Goal: Communication & Community: Connect with others

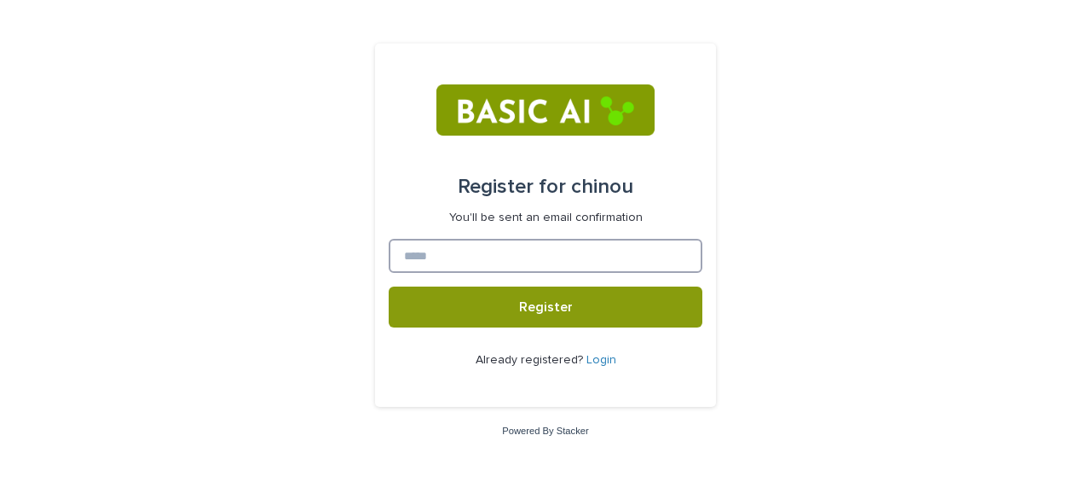
click at [585, 254] on input at bounding box center [546, 256] width 314 height 34
click at [459, 257] on input at bounding box center [546, 256] width 314 height 34
type input "*"
type input "**********"
click at [389, 286] on button "Register" at bounding box center [546, 306] width 314 height 41
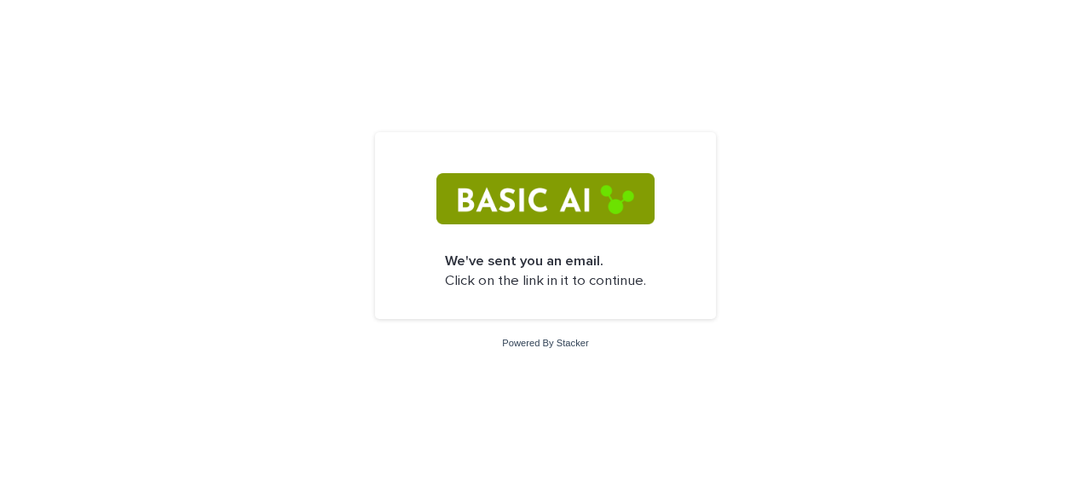
click at [626, 206] on img at bounding box center [544, 198] width 217 height 51
click at [603, 300] on form "We've sent you an email. Click on the link in it to continue." at bounding box center [546, 225] width 314 height 159
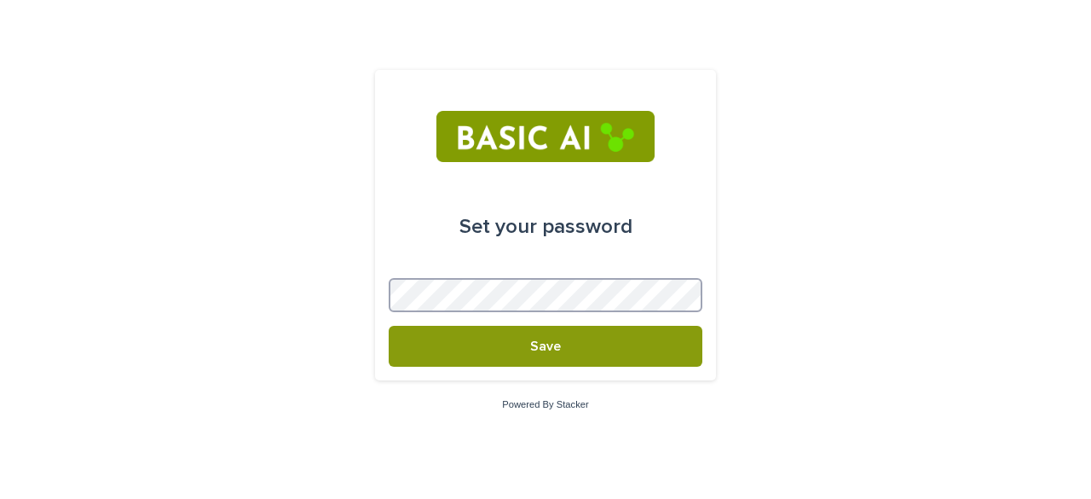
click at [389, 326] on button "Save" at bounding box center [546, 346] width 314 height 41
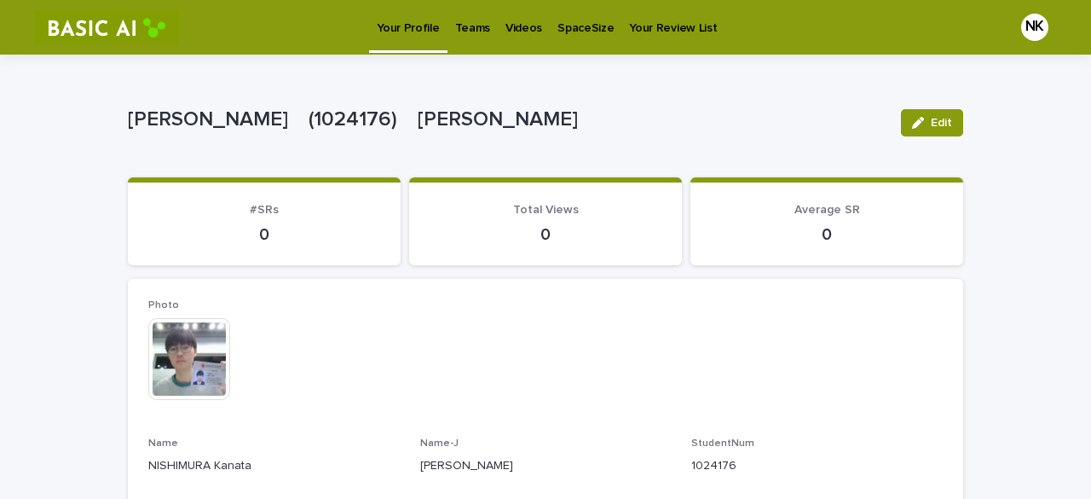
click at [470, 32] on p "Teams" at bounding box center [472, 18] width 35 height 36
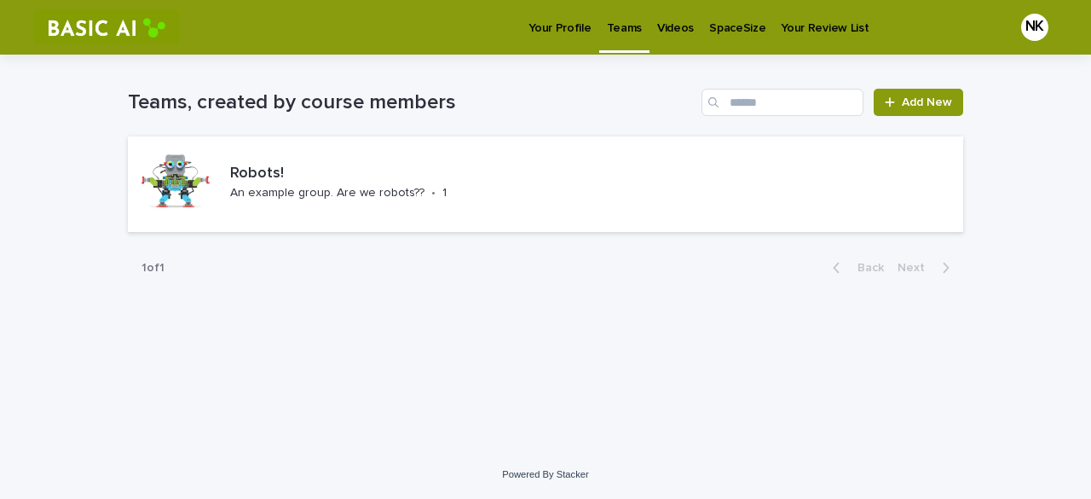
click at [673, 25] on p "Videos" at bounding box center [675, 18] width 37 height 36
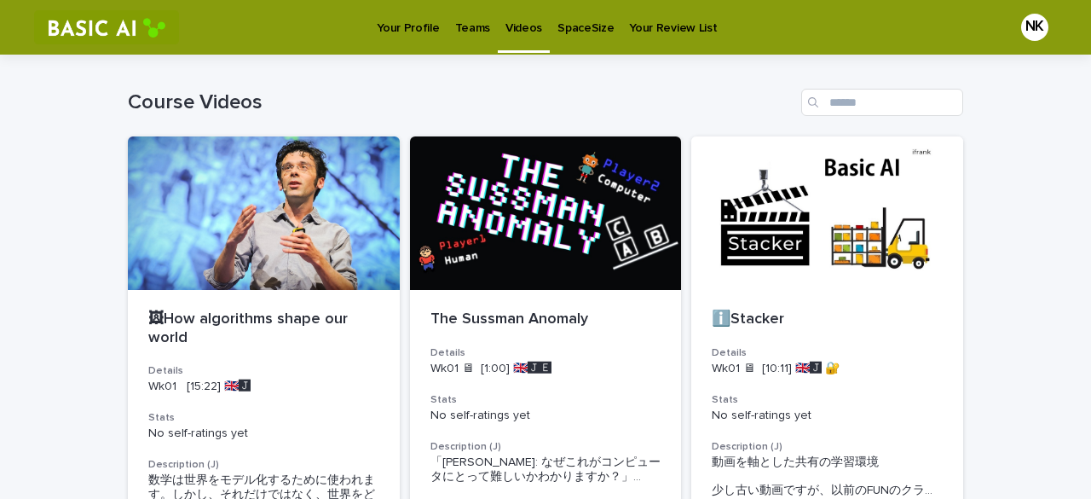
click at [590, 33] on p "SpaceSize" at bounding box center [585, 18] width 56 height 36
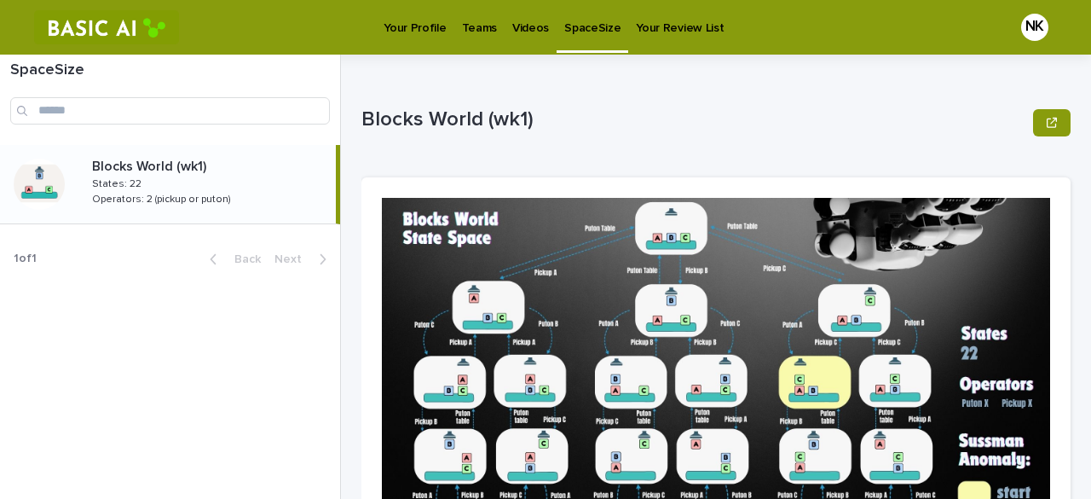
click at [681, 28] on p "Your Review List" at bounding box center [680, 18] width 88 height 36
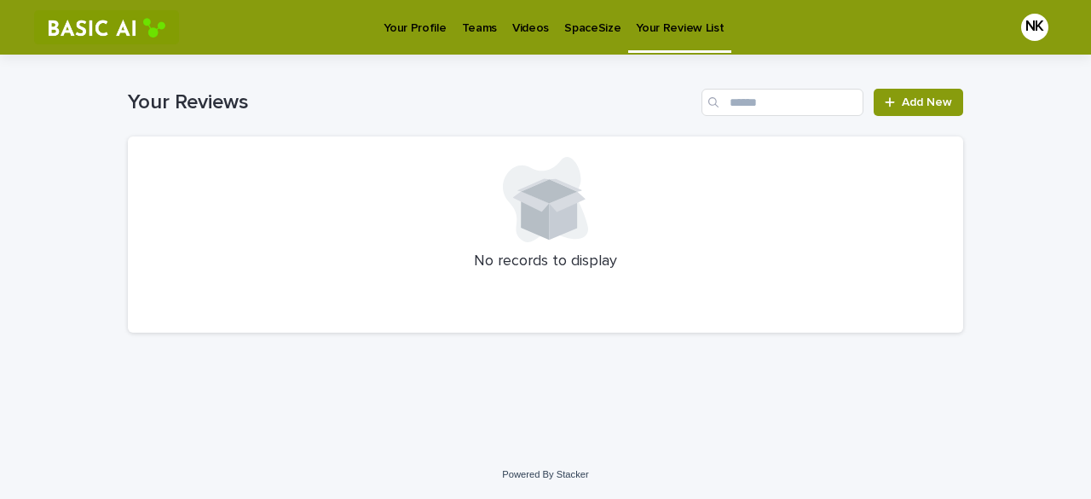
click at [514, 37] on link "Videos" at bounding box center [531, 26] width 52 height 53
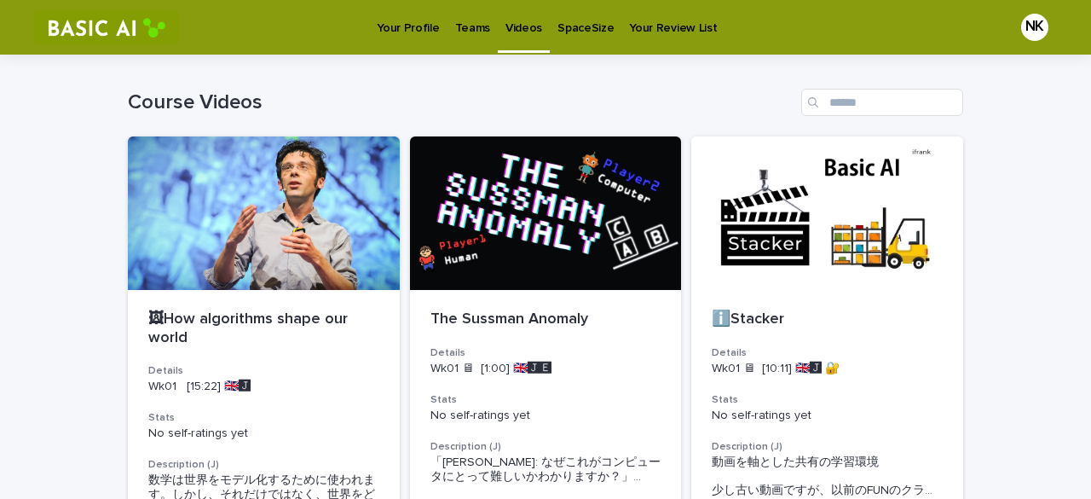
click at [456, 35] on p "Teams" at bounding box center [472, 18] width 35 height 36
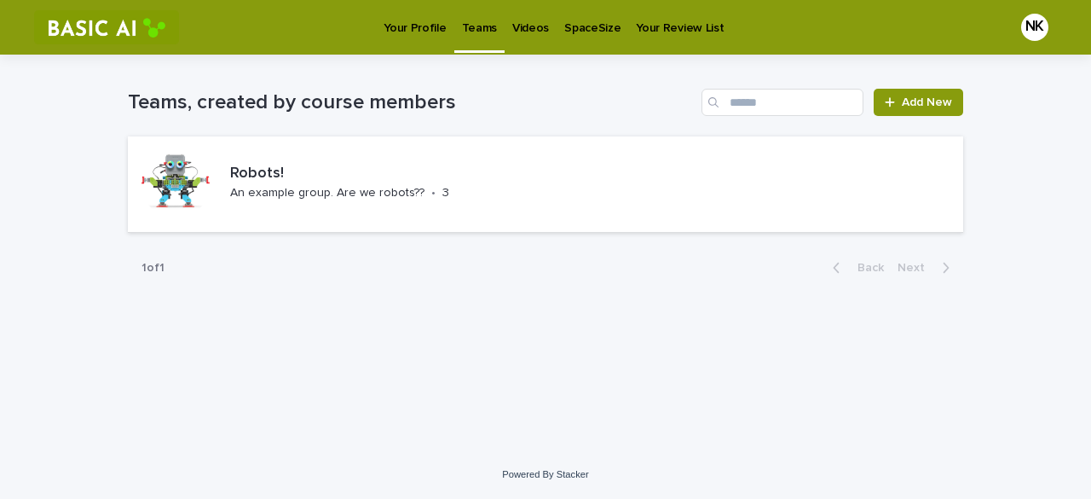
click at [404, 31] on p "Your Profile" at bounding box center [415, 18] width 62 height 36
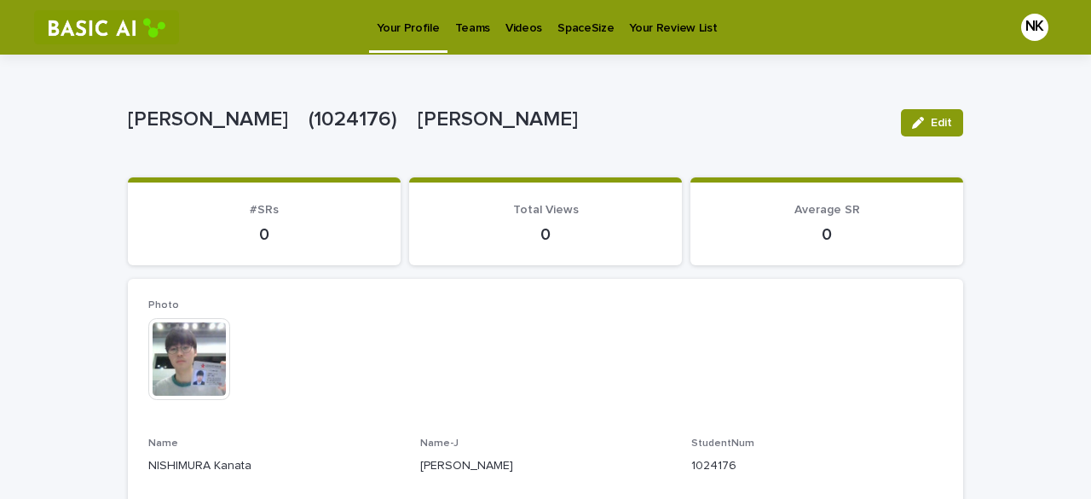
click at [782, 349] on div "This file cannot be opened Download File" at bounding box center [545, 360] width 794 height 85
click at [510, 23] on p "Videos" at bounding box center [523, 18] width 37 height 36
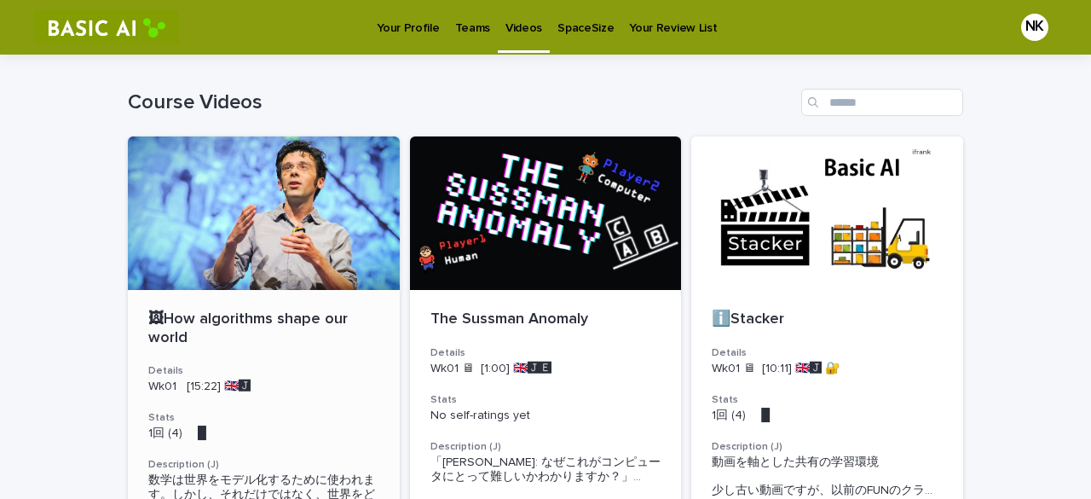
click at [249, 175] on div at bounding box center [264, 212] width 272 height 153
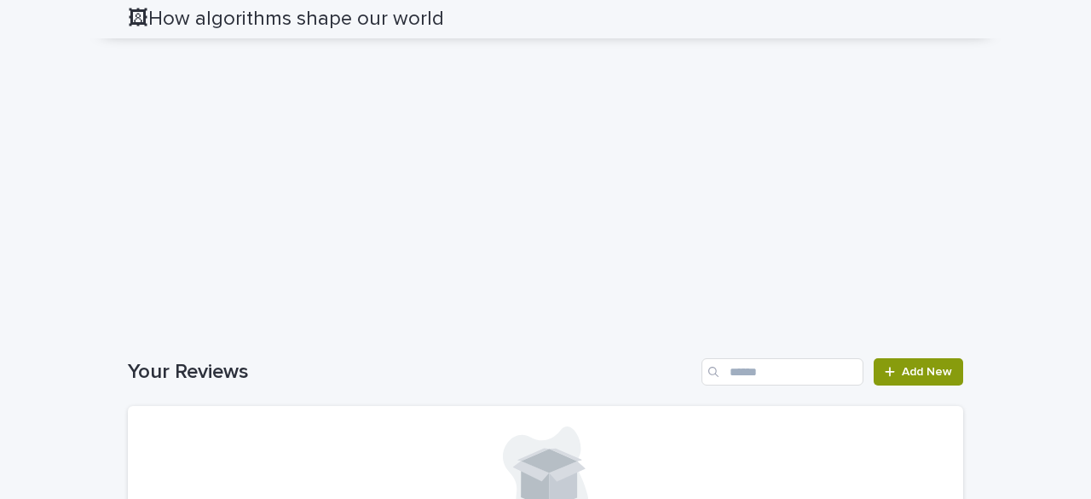
scroll to position [1425, 0]
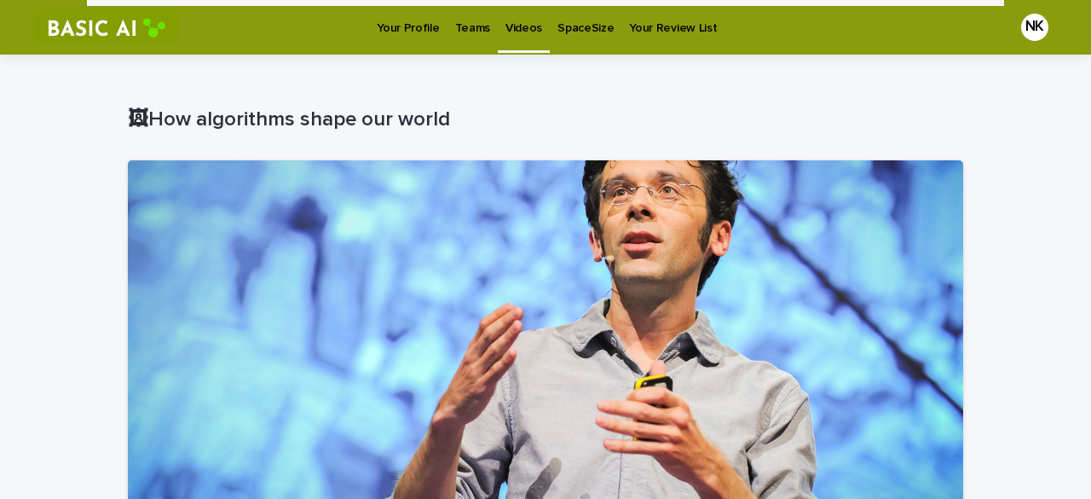
scroll to position [0, 0]
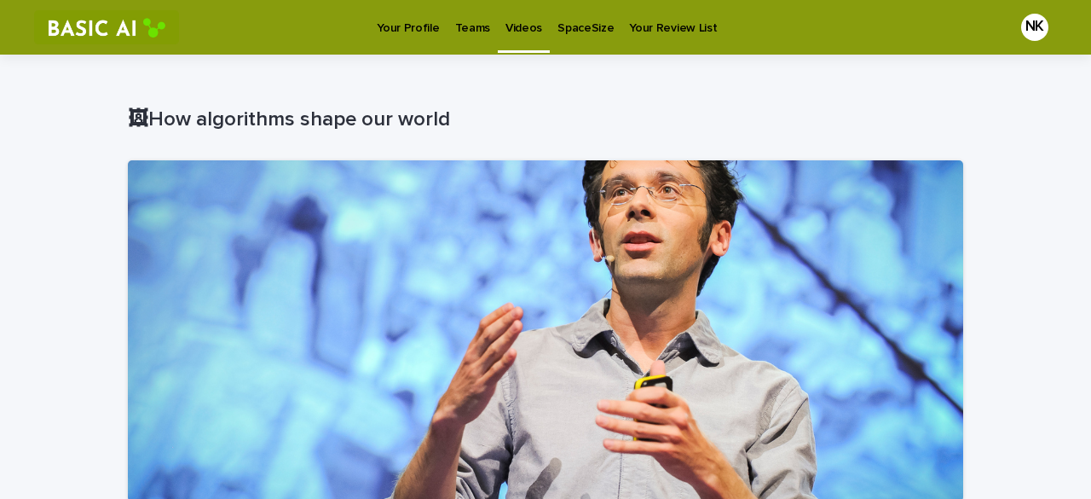
click at [455, 40] on link "Teams" at bounding box center [472, 26] width 50 height 53
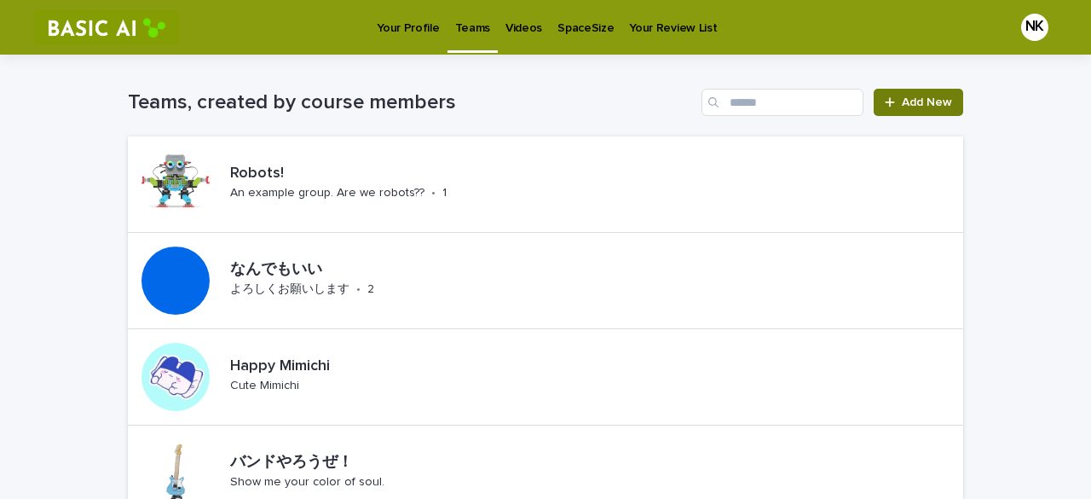
click at [895, 101] on div at bounding box center [893, 102] width 17 height 12
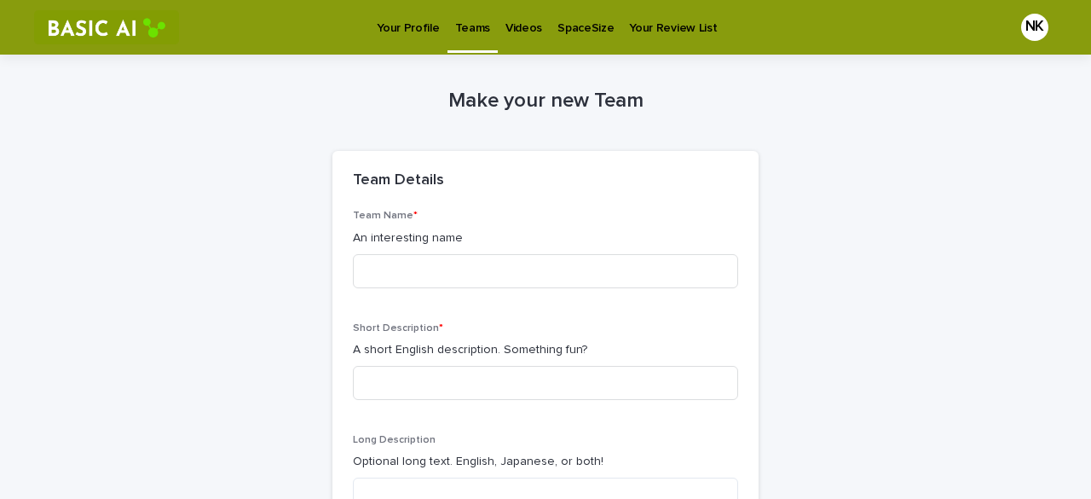
click at [455, 40] on link "Teams" at bounding box center [472, 25] width 50 height 50
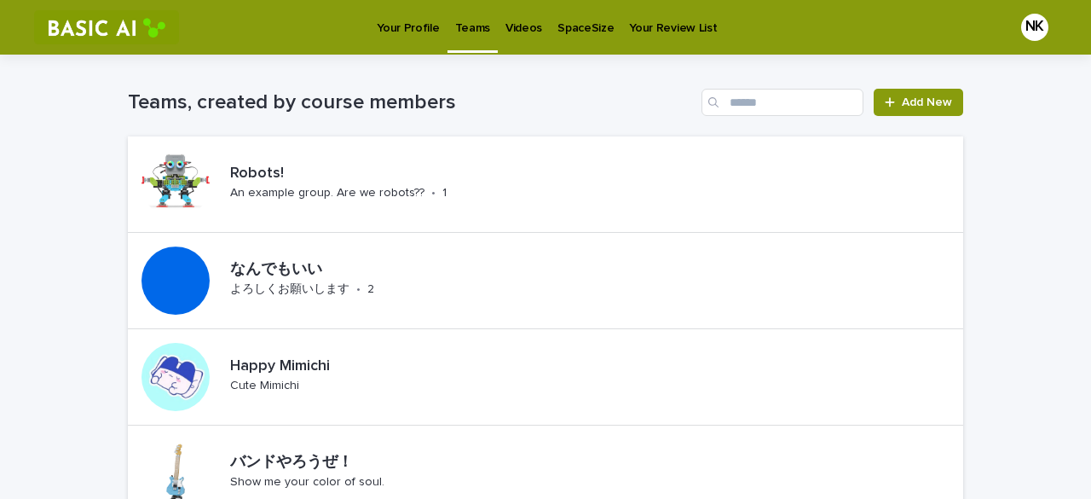
click at [521, 34] on p "Videos" at bounding box center [523, 18] width 37 height 36
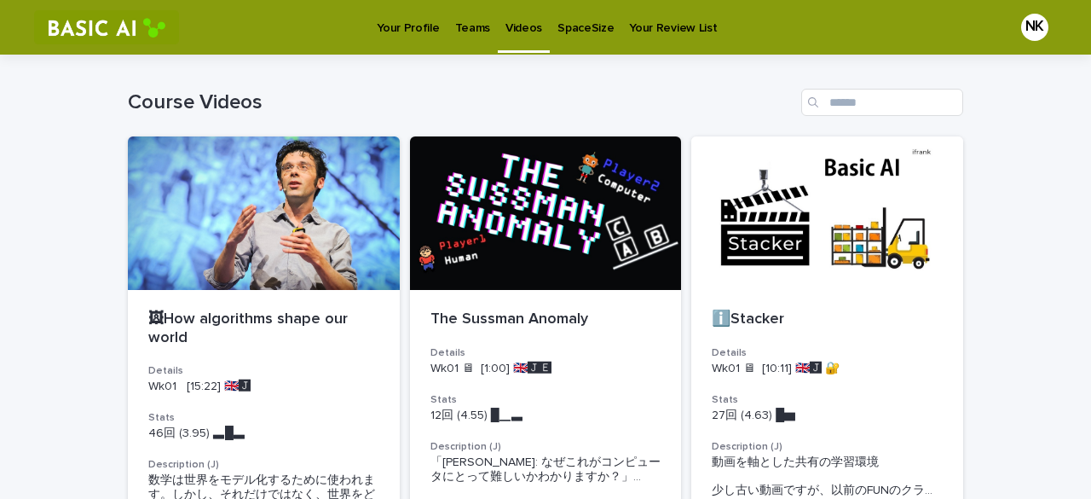
click at [486, 30] on div "Teams" at bounding box center [472, 18] width 50 height 36
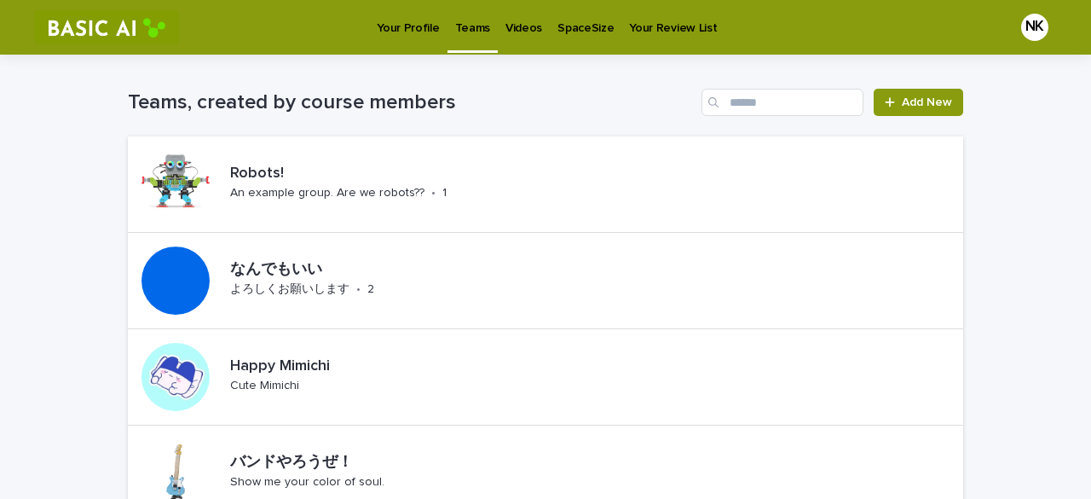
click at [57, 286] on div "Loading... Saving… Loading... Saving… Teams, created by course members Add New …" at bounding box center [545, 359] width 1091 height 609
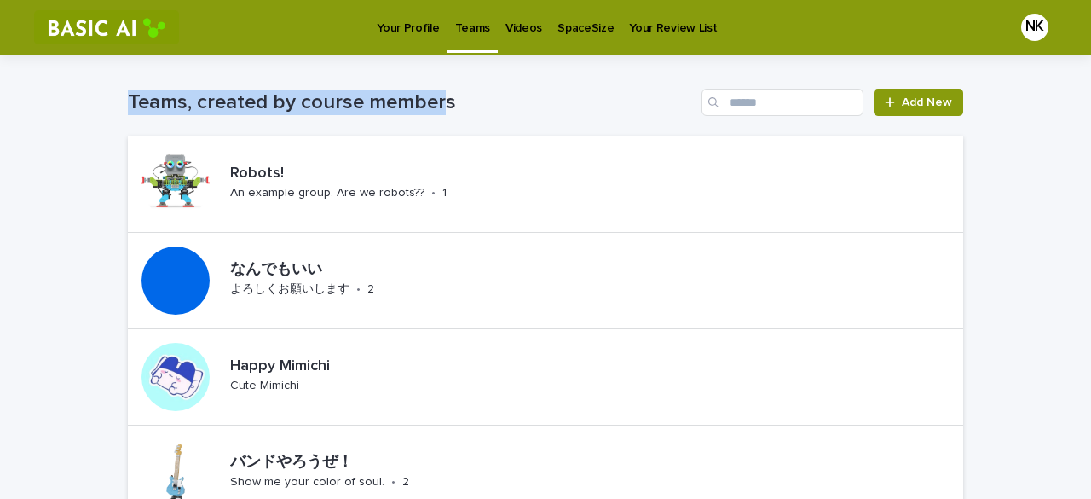
drag, startPoint x: 118, startPoint y: 99, endPoint x: 434, endPoint y: 92, distance: 315.4
click at [434, 92] on div "Loading... Saving… Loading... Saving… Teams, created by course members Add New …" at bounding box center [545, 338] width 852 height 566
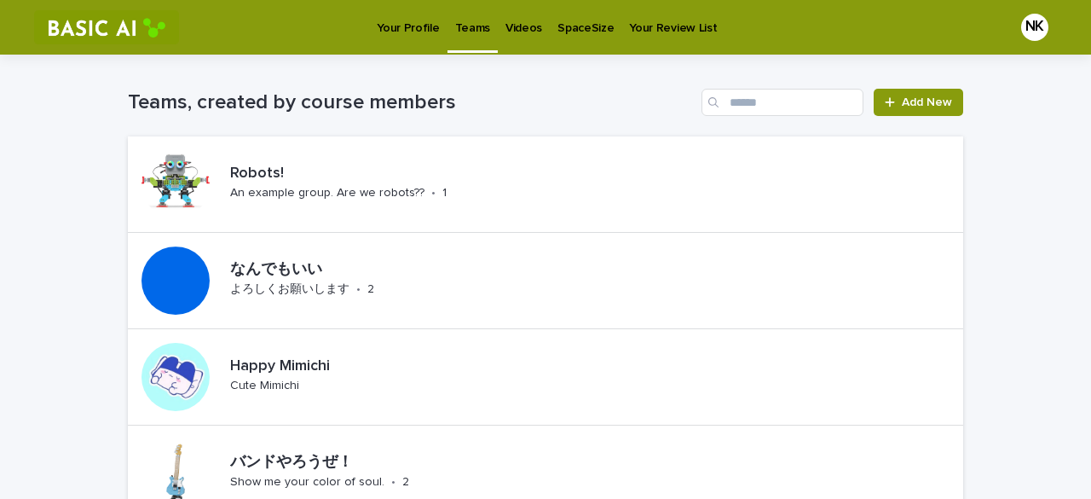
click at [470, 90] on h1 "Teams, created by course members" at bounding box center [411, 102] width 567 height 25
click at [894, 96] on link "Add New" at bounding box center [918, 102] width 89 height 27
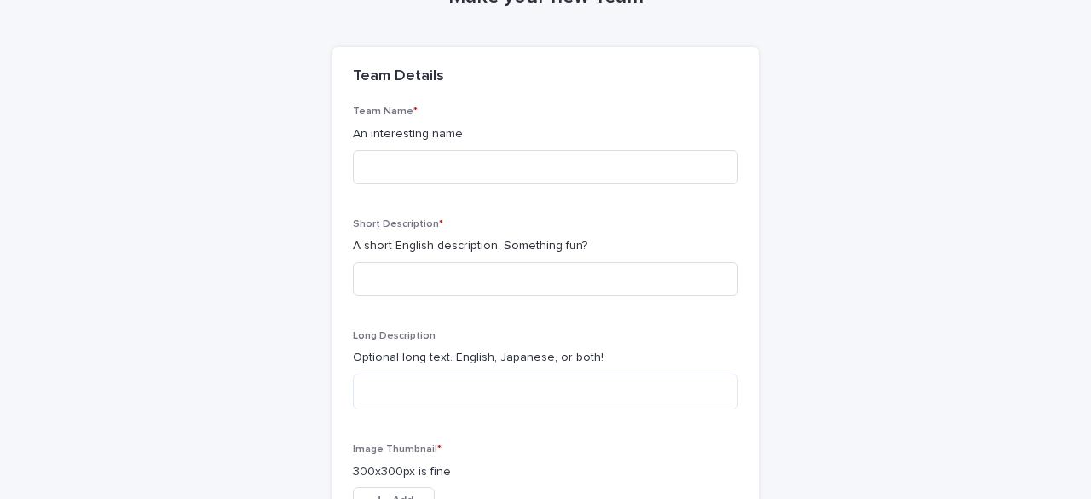
scroll to position [80, 0]
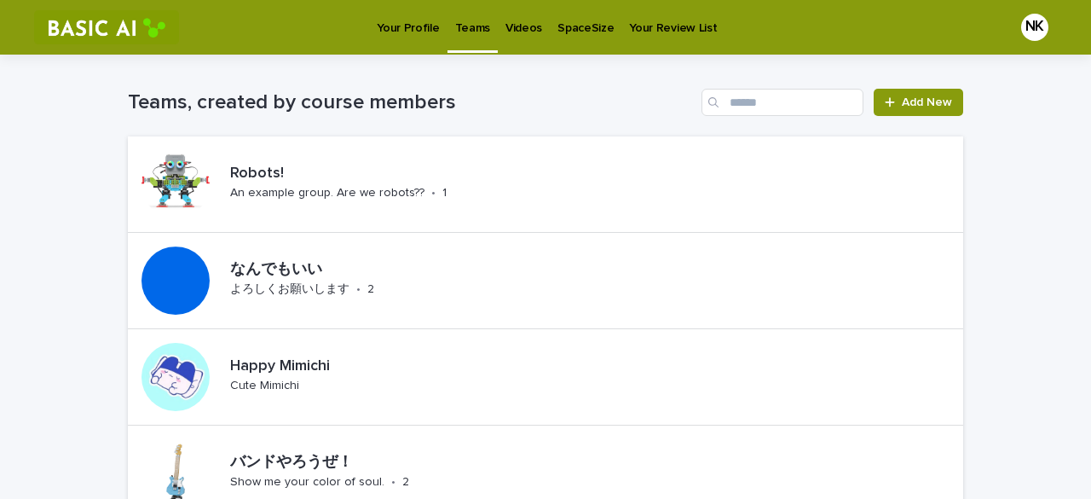
click at [1050, 219] on div "Loading... Saving… Loading... Saving… Teams, created by course members Add New …" at bounding box center [545, 455] width 1091 height 801
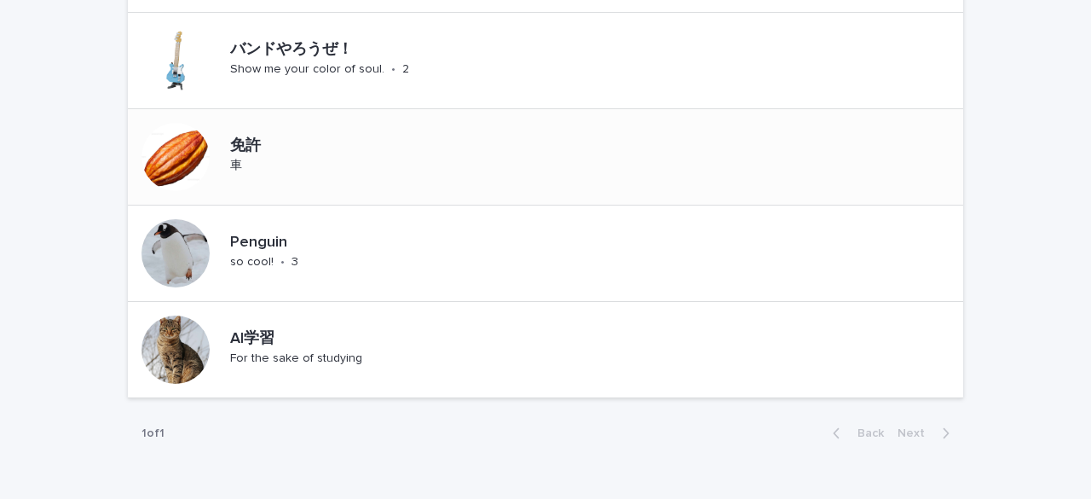
scroll to position [329, 0]
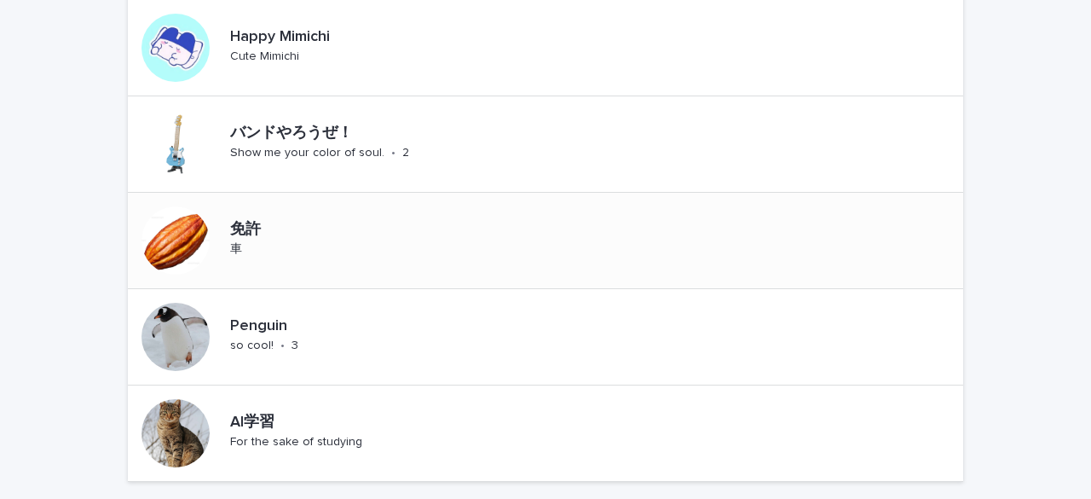
click at [179, 240] on div at bounding box center [175, 240] width 68 height 68
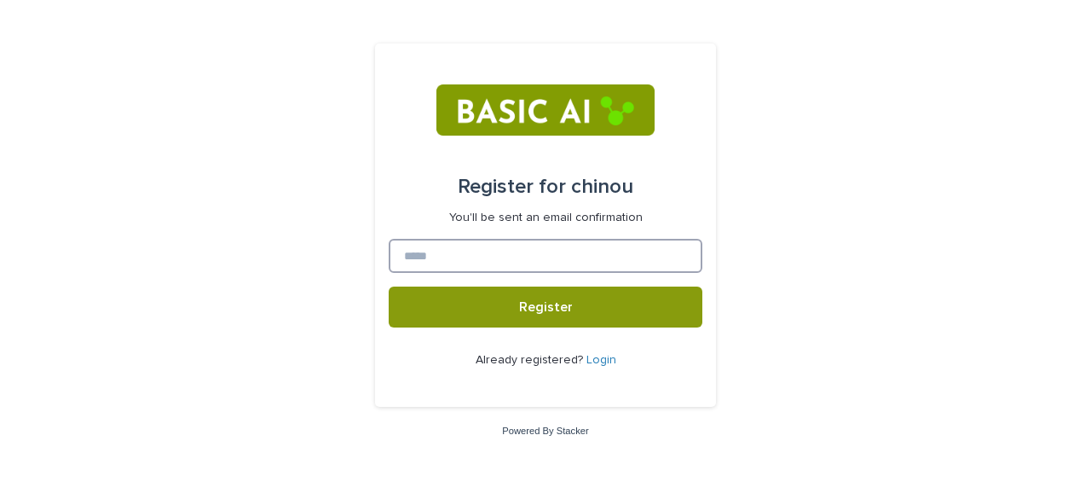
click at [590, 268] on input at bounding box center [546, 256] width 314 height 34
click at [590, 267] on input at bounding box center [546, 256] width 314 height 34
type input "**********"
click at [389, 286] on button "Register" at bounding box center [546, 306] width 314 height 41
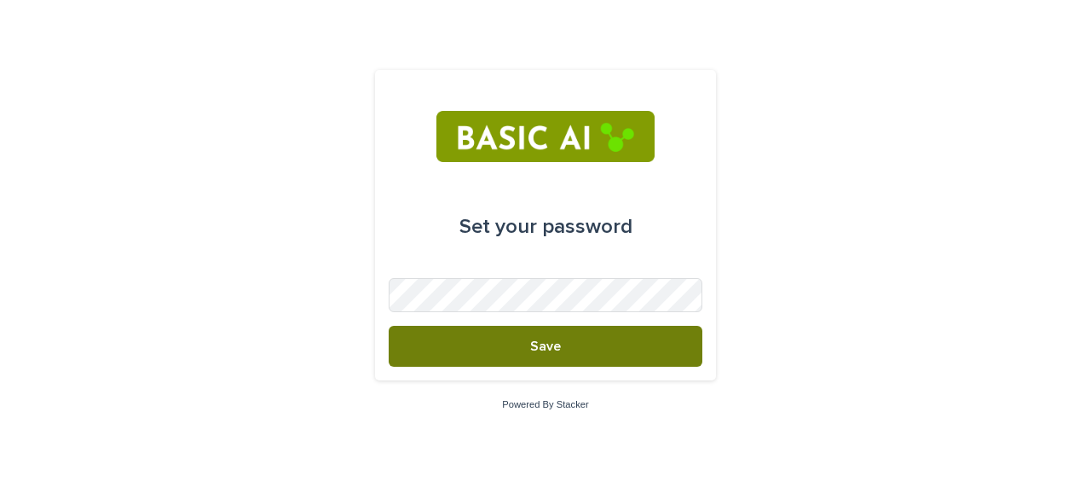
click at [488, 352] on button "Save" at bounding box center [546, 346] width 314 height 41
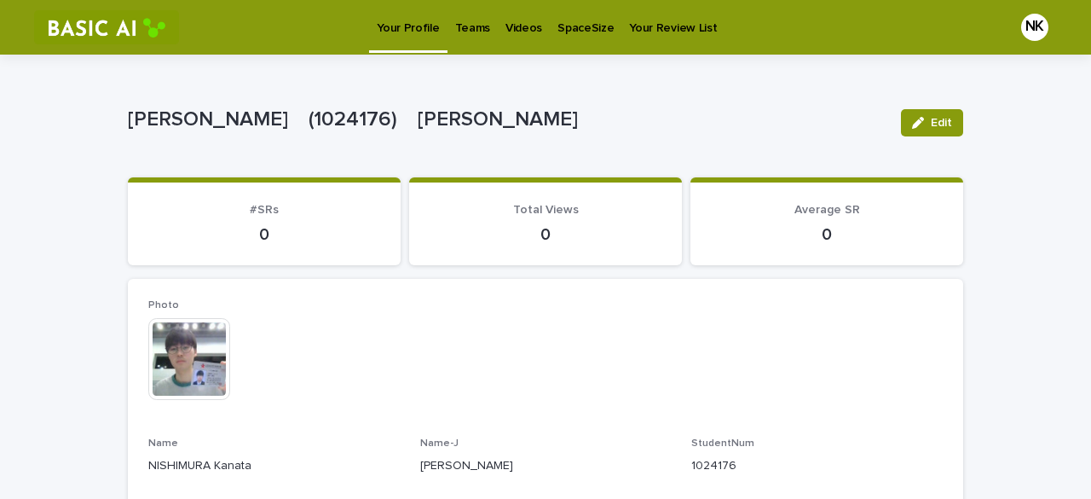
click at [829, 318] on div "This file cannot be opened Download File" at bounding box center [545, 360] width 794 height 85
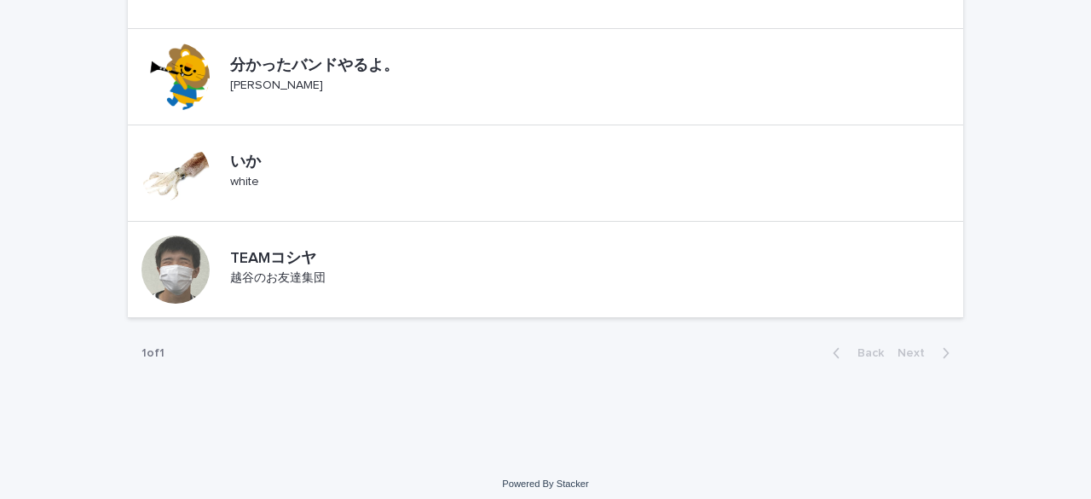
scroll to position [883, 0]
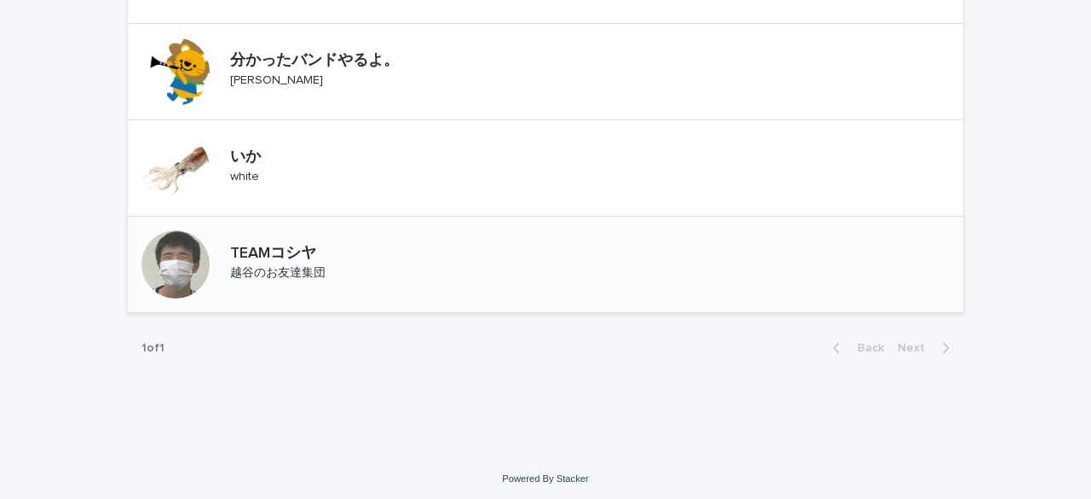
click at [197, 248] on div at bounding box center [175, 264] width 68 height 68
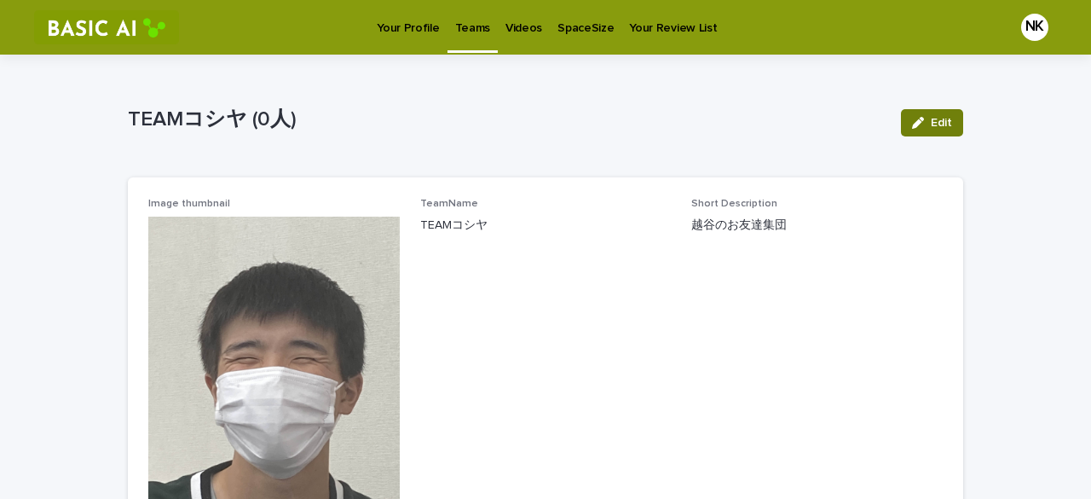
click at [936, 136] on button "Edit" at bounding box center [932, 122] width 62 height 27
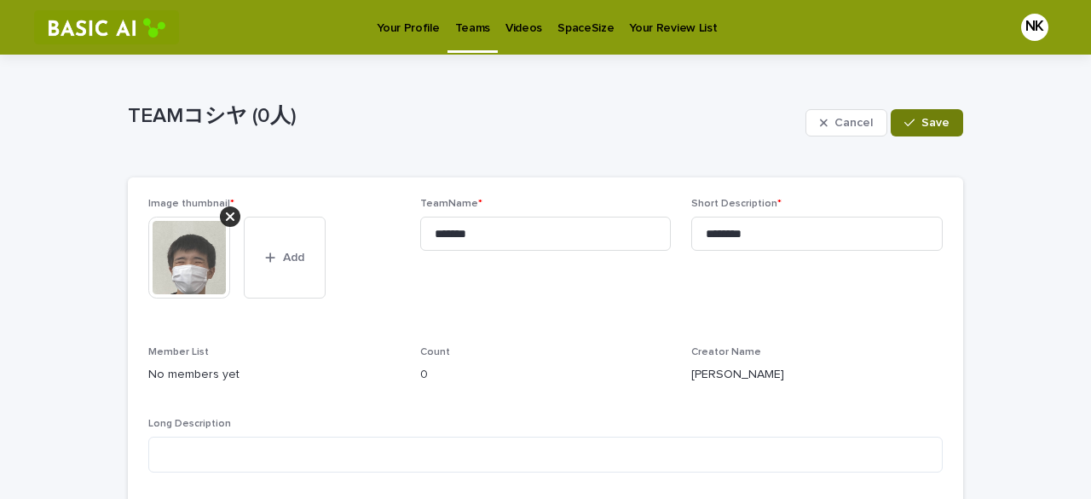
click at [909, 130] on button "Save" at bounding box center [927, 122] width 72 height 27
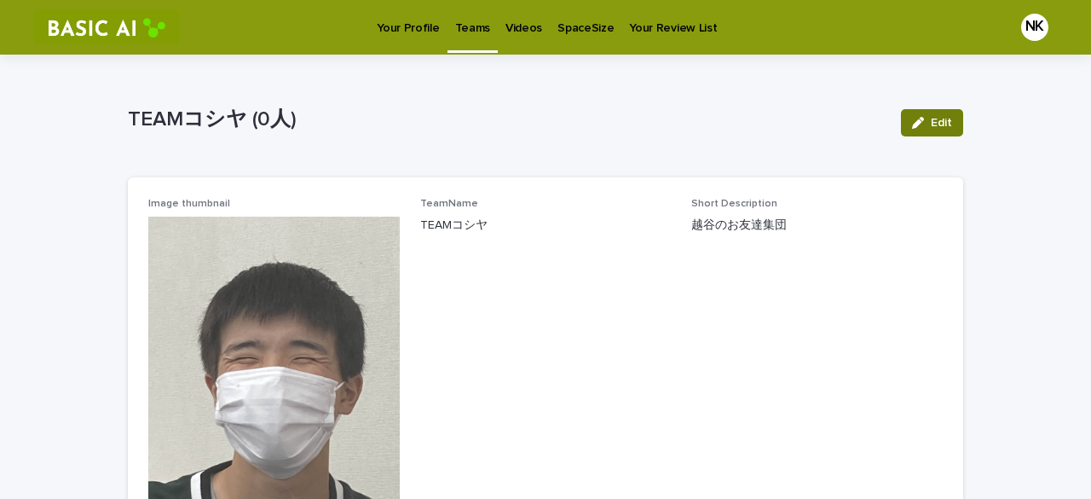
click at [919, 116] on button "Edit" at bounding box center [932, 122] width 62 height 27
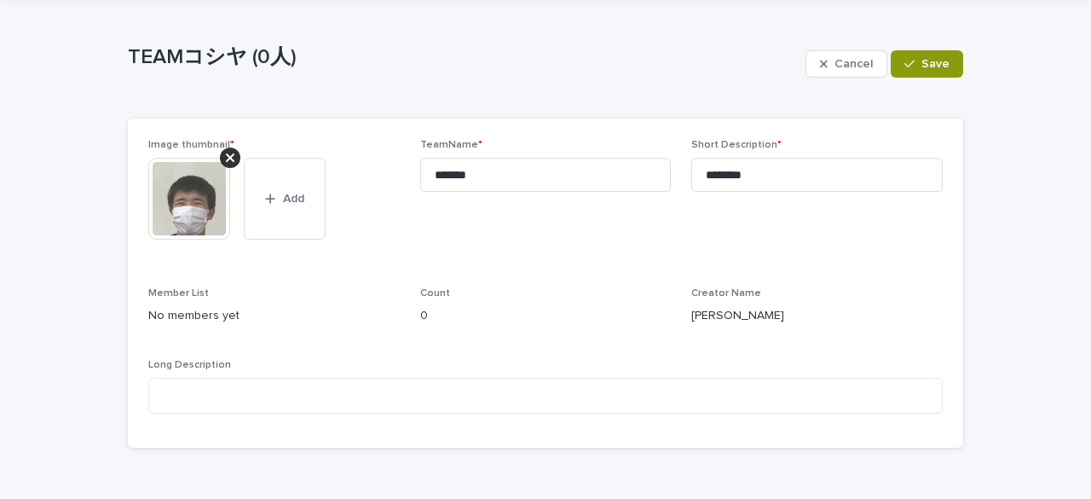
scroll to position [85, 0]
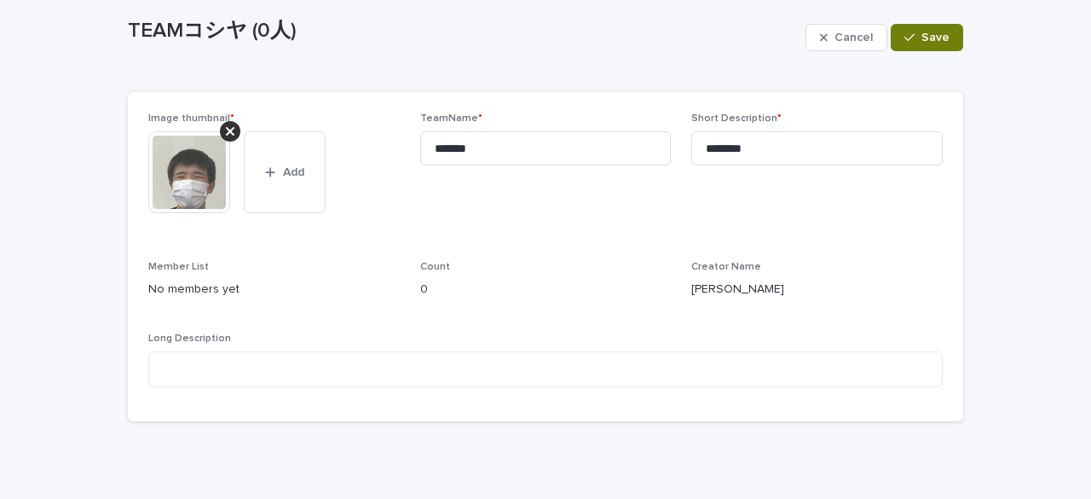
click at [921, 39] on span "Save" at bounding box center [935, 38] width 28 height 12
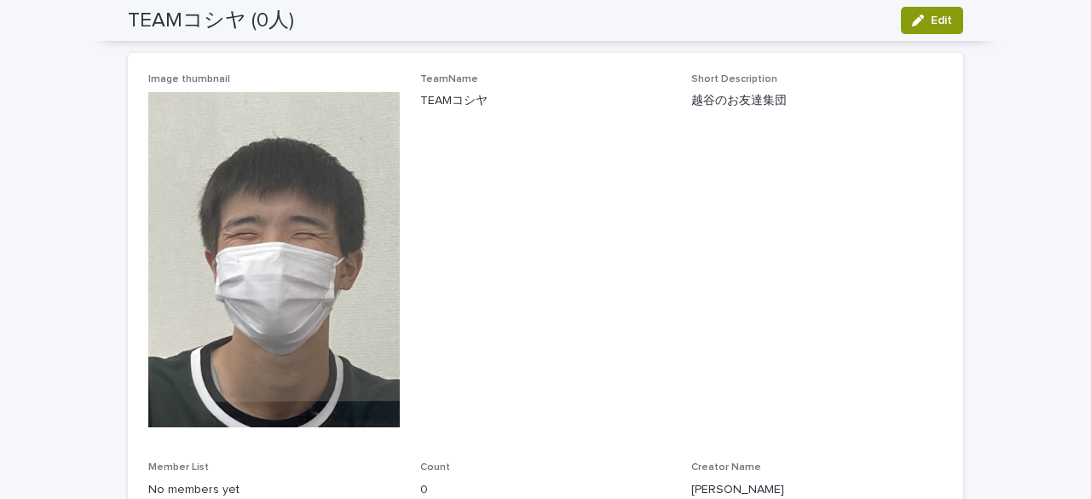
scroll to position [26, 0]
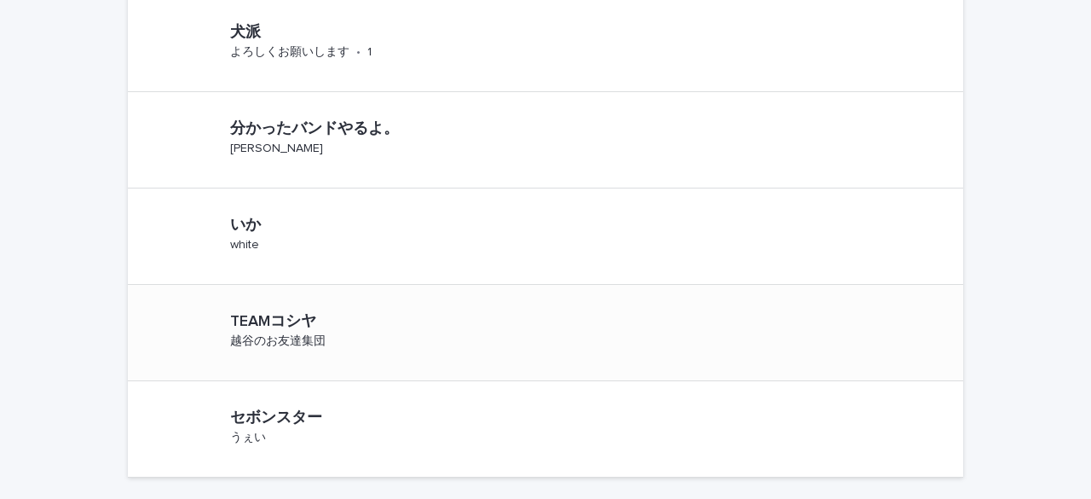
scroll to position [937, 0]
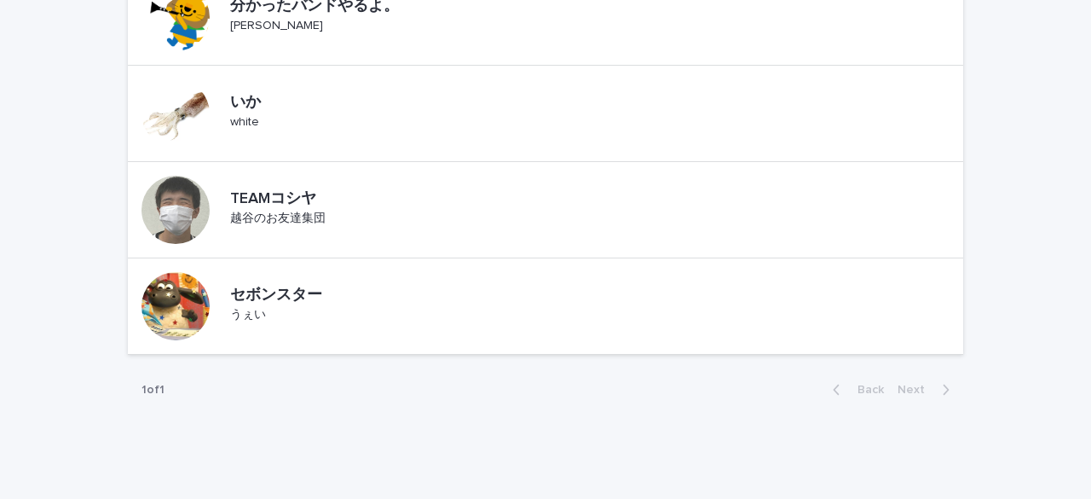
drag, startPoint x: 158, startPoint y: 205, endPoint x: 36, endPoint y: 190, distance: 122.8
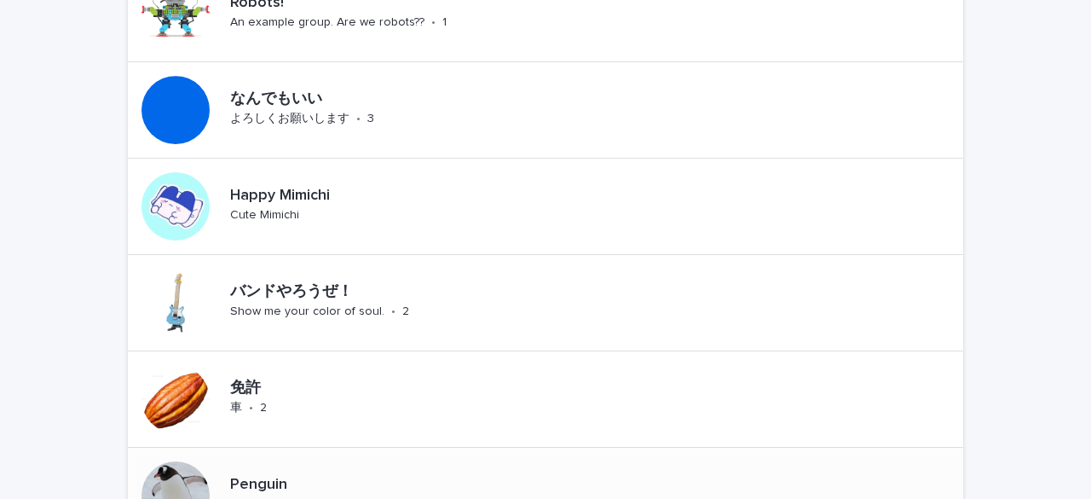
scroll to position [0, 0]
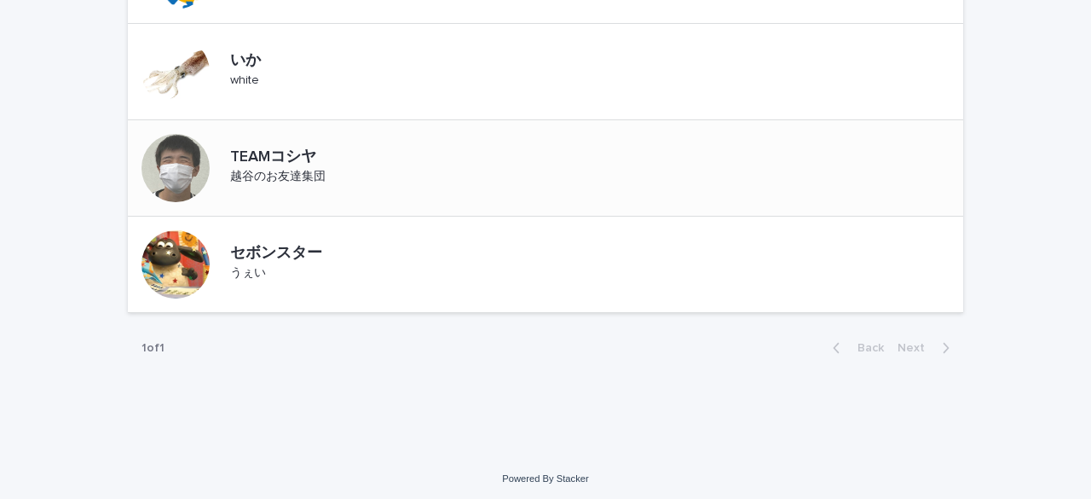
click at [247, 178] on p "越谷のお友達集団" at bounding box center [277, 177] width 95 height 14
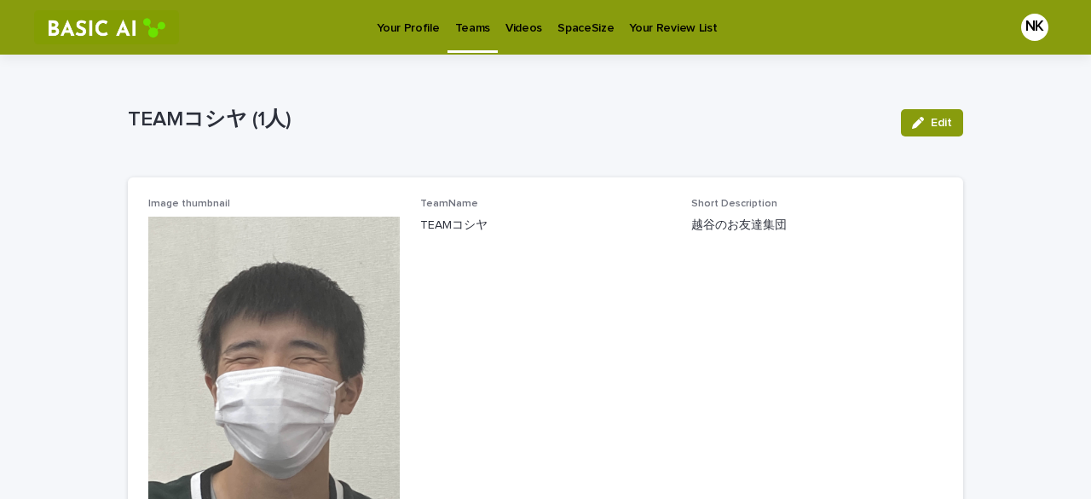
scroll to position [170, 0]
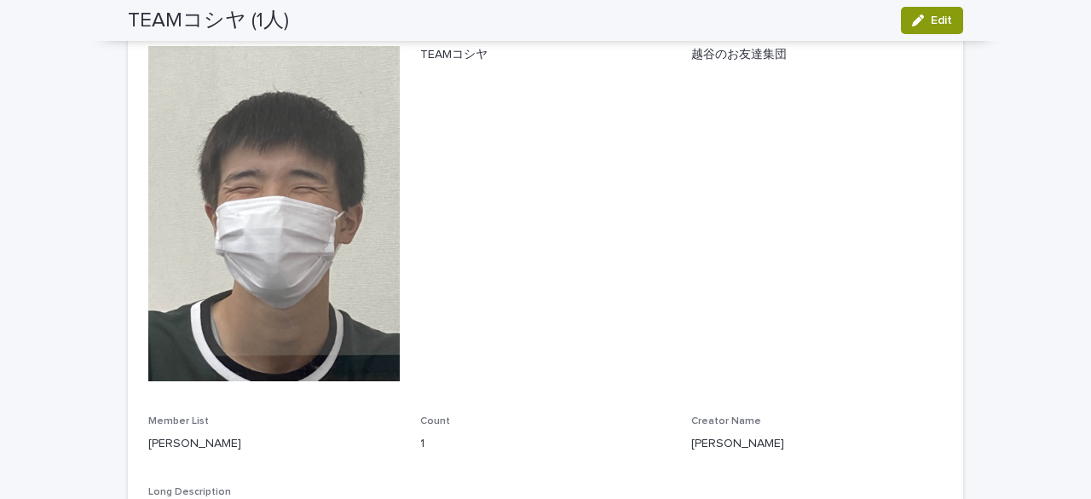
click at [247, 178] on img at bounding box center [273, 213] width 251 height 335
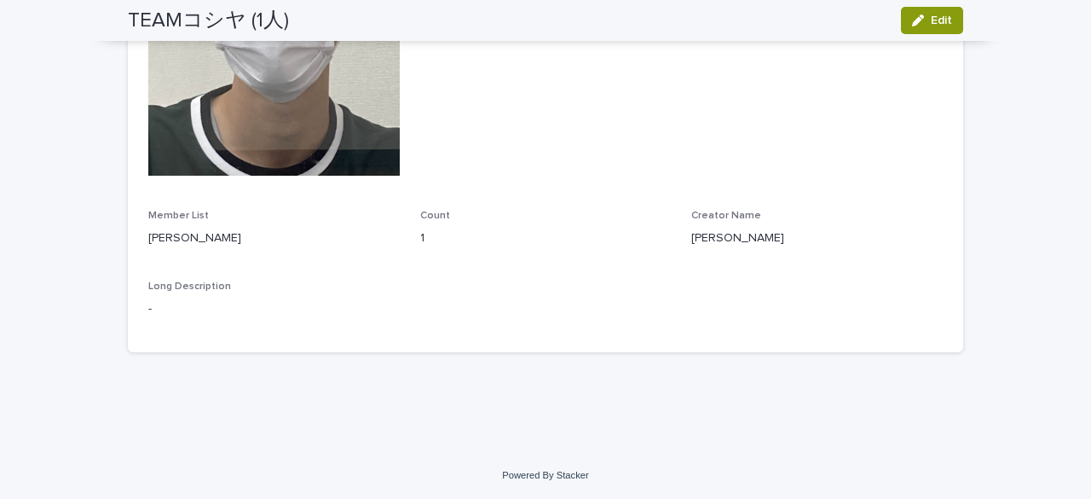
click at [188, 239] on p "MURAKAMI Tsubasa" at bounding box center [273, 238] width 251 height 18
click at [138, 272] on div "Image thumbnail TeamName TEAMコシヤ Short Description 越谷のお友達集団 Member List MURAKAM…" at bounding box center [545, 76] width 835 height 551
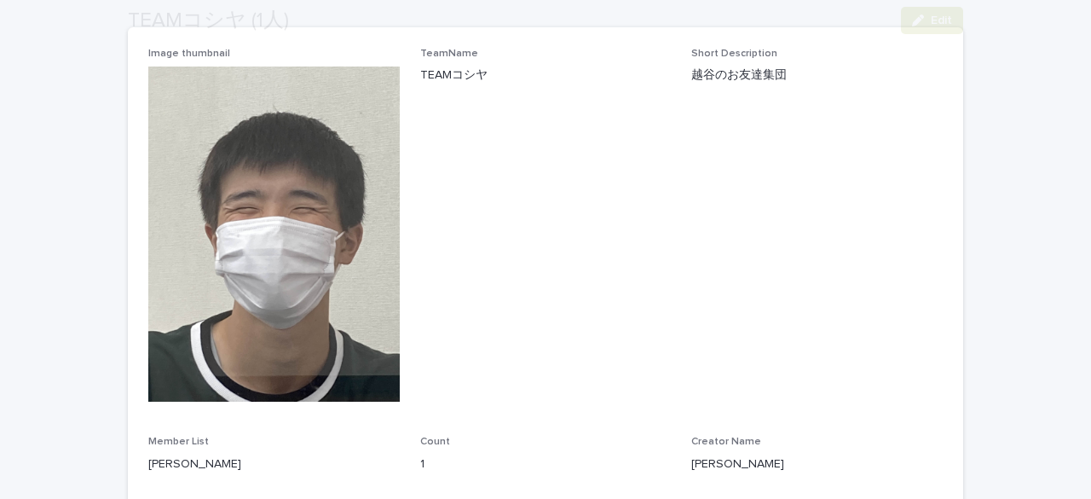
scroll to position [341, 0]
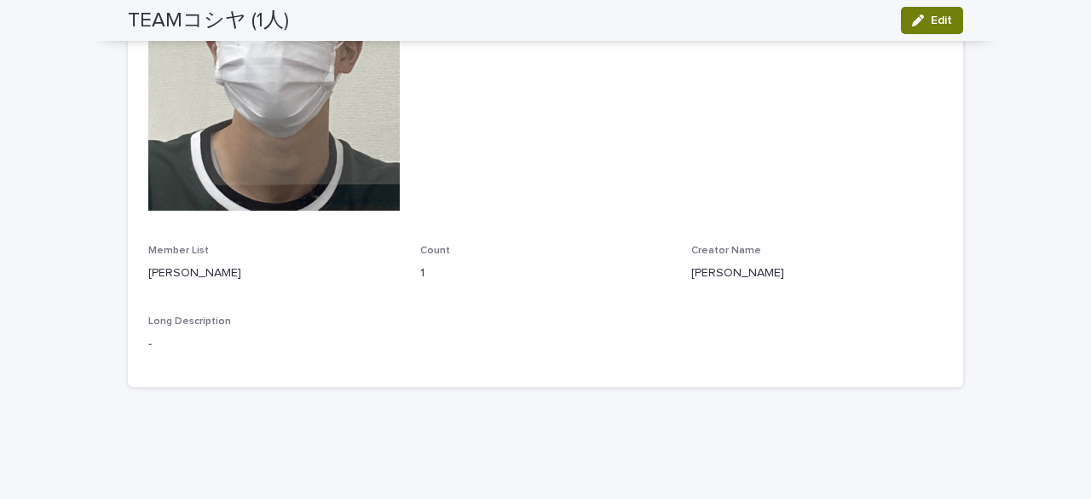
click at [934, 20] on span "Edit" at bounding box center [941, 20] width 21 height 12
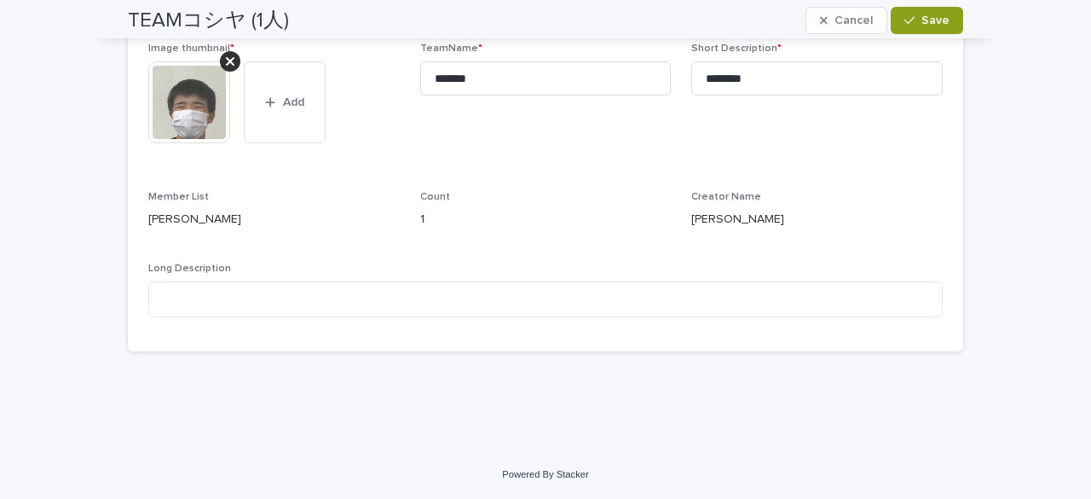
scroll to position [154, 0]
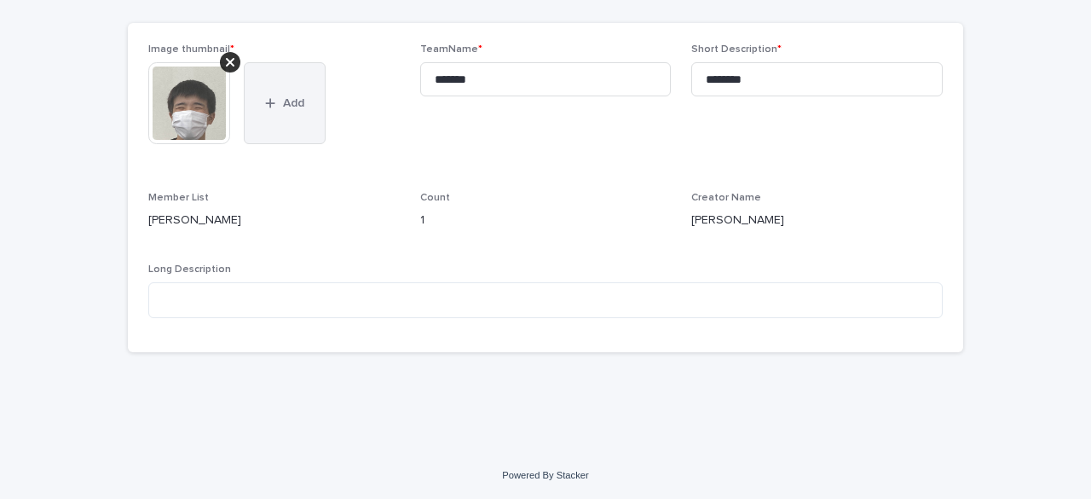
click at [303, 88] on button "Add" at bounding box center [285, 103] width 82 height 82
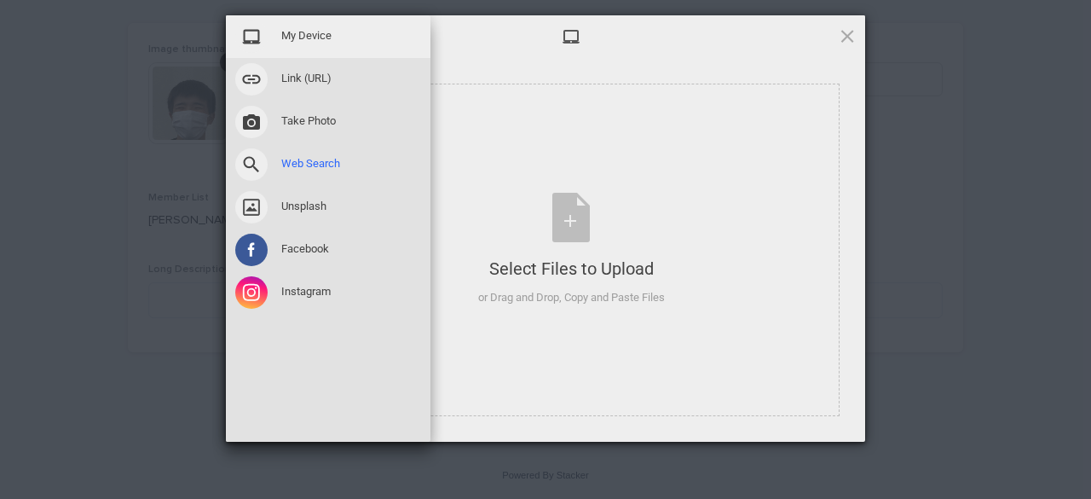
scroll to position [164, 0]
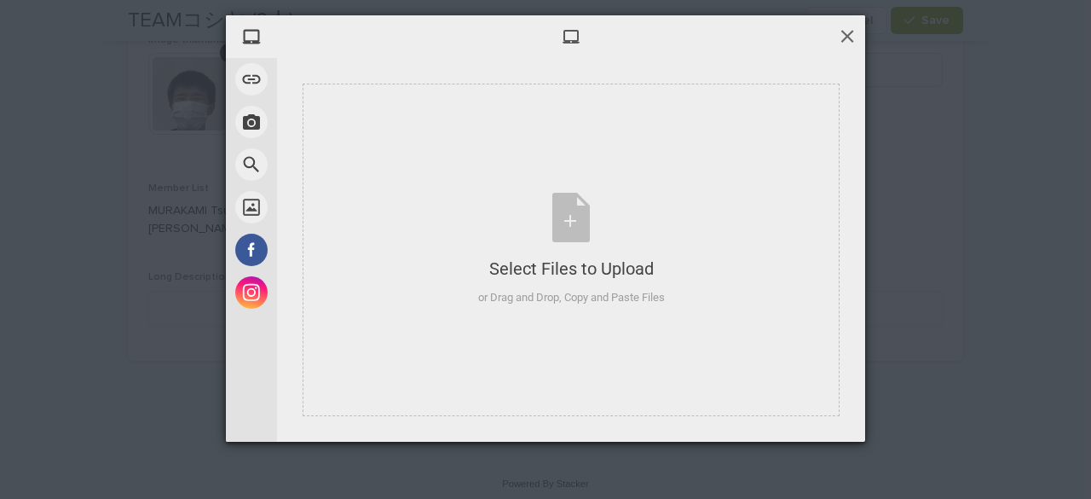
click at [854, 40] on span at bounding box center [847, 35] width 19 height 19
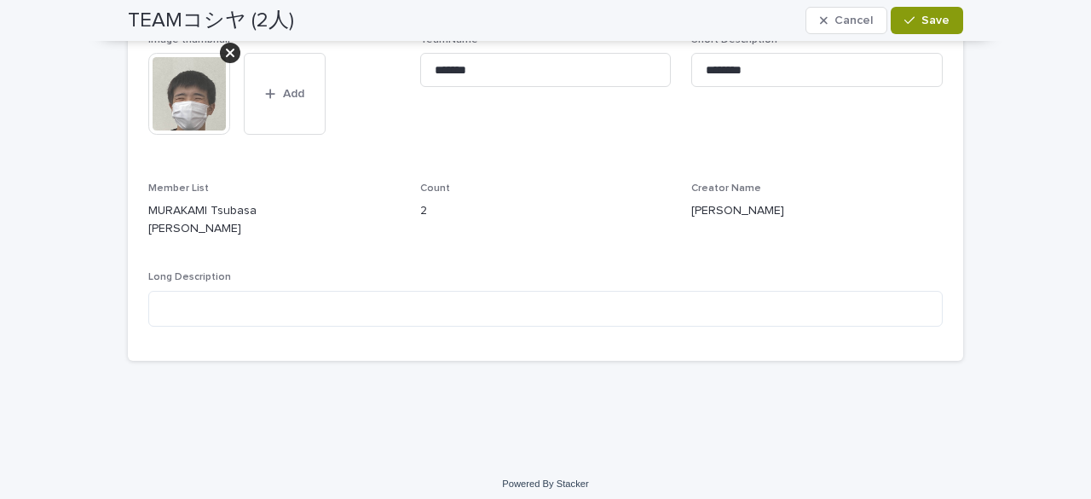
click at [507, 176] on div "Image thumbnail * This file cannot be opened Download File Add TeamName * *****…" at bounding box center [545, 187] width 794 height 306
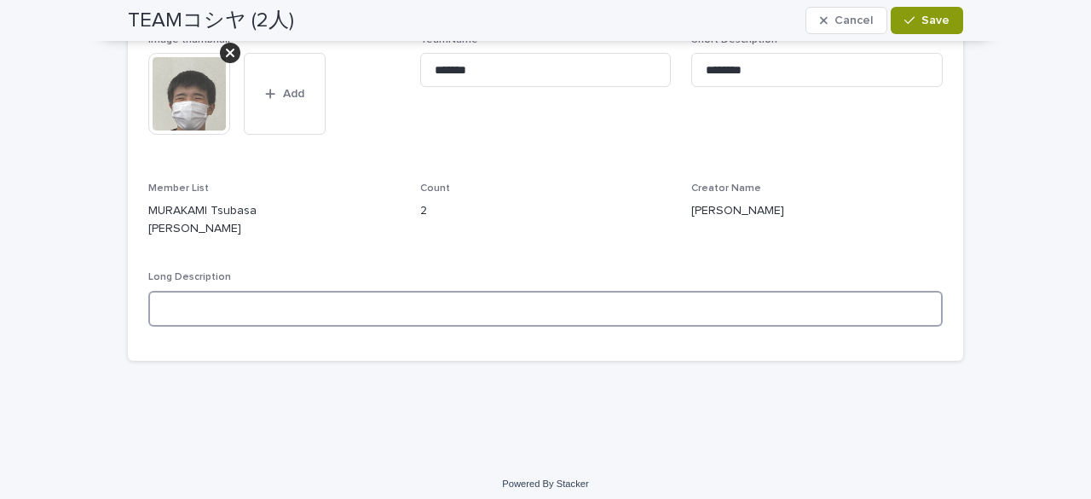
click at [375, 312] on textarea at bounding box center [545, 309] width 794 height 36
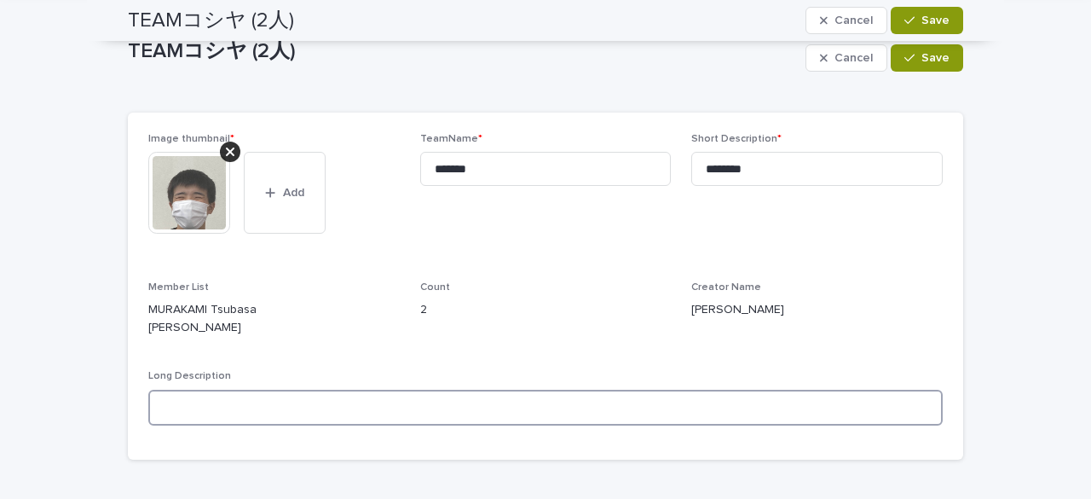
scroll to position [0, 0]
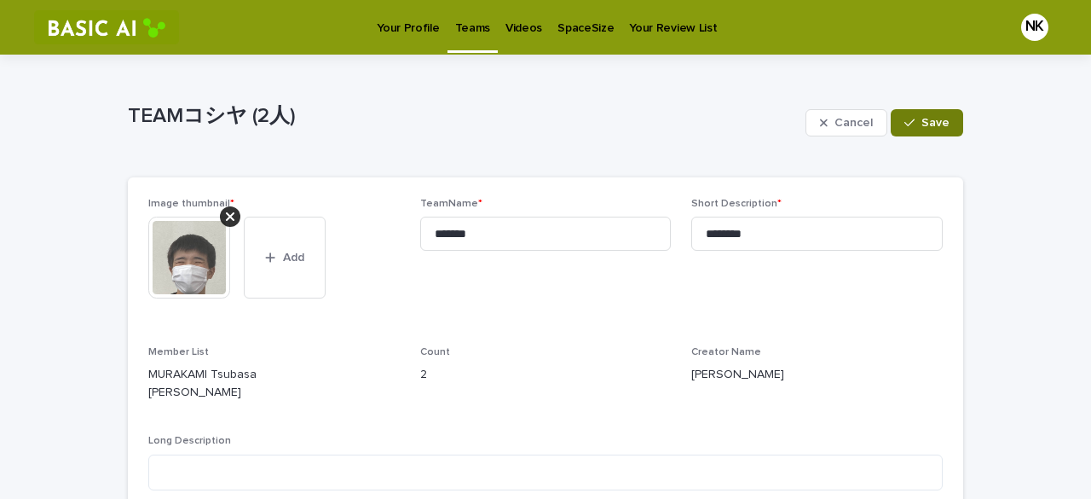
click at [909, 123] on icon "button" at bounding box center [909, 123] width 10 height 12
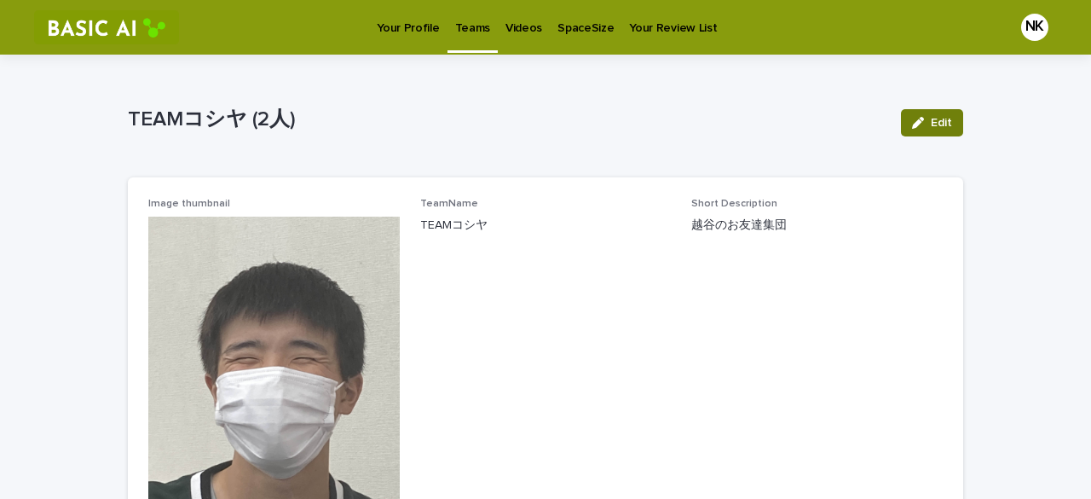
click at [903, 130] on button "Edit" at bounding box center [932, 122] width 62 height 27
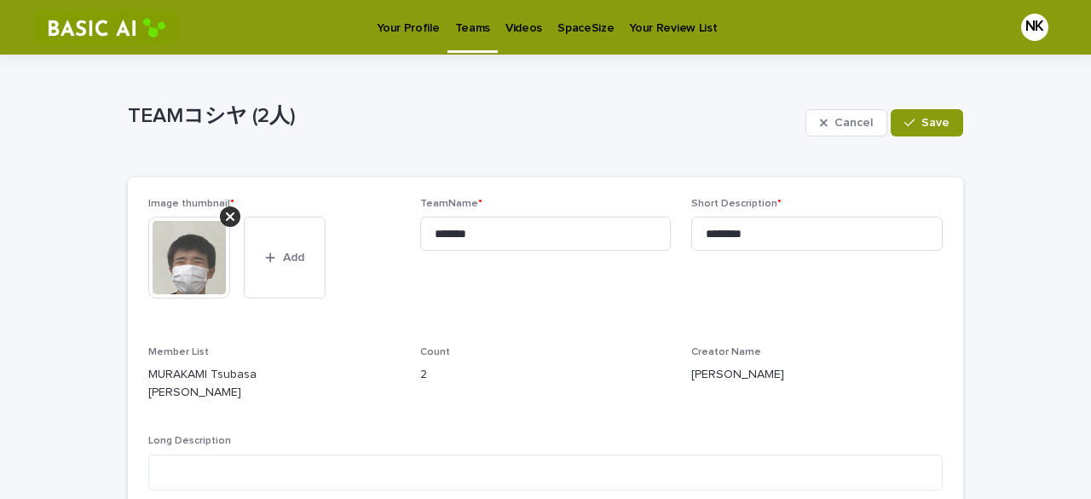
click at [416, 29] on p "Your Profile" at bounding box center [408, 18] width 62 height 36
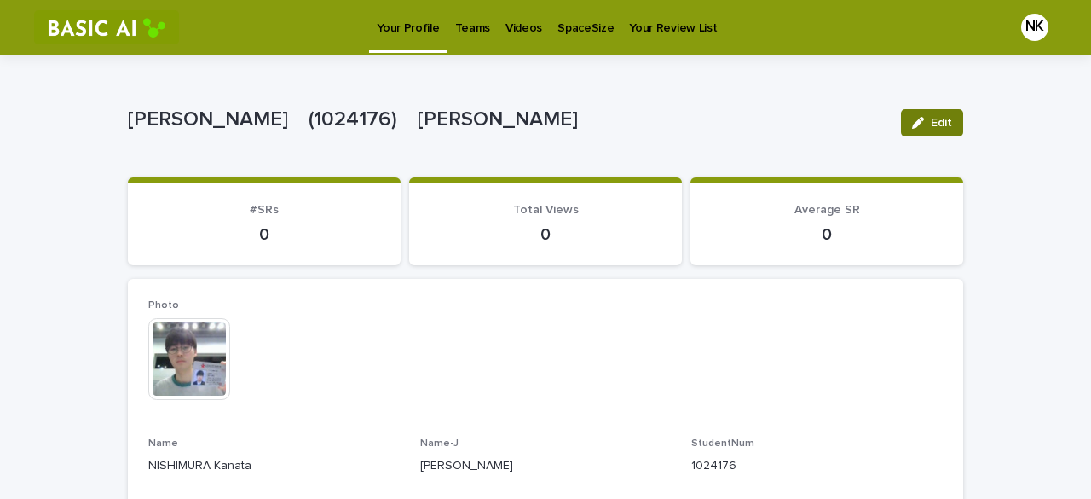
click at [926, 124] on button "Edit" at bounding box center [932, 122] width 62 height 27
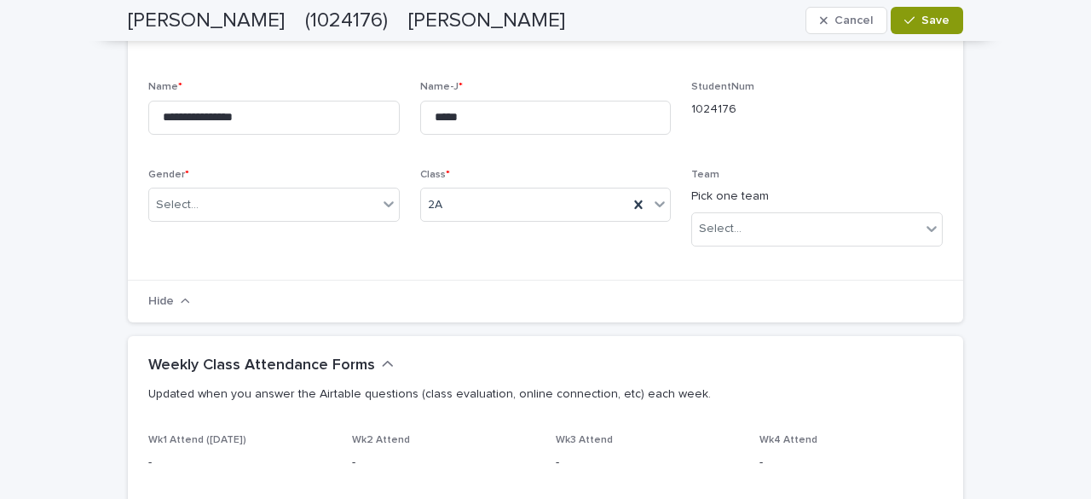
scroll to position [341, 0]
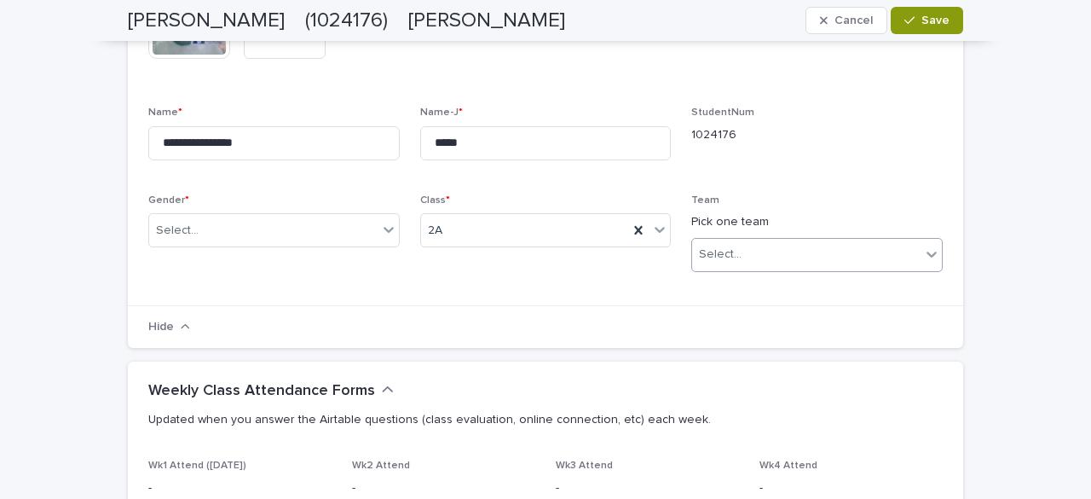
click at [769, 252] on div "Select..." at bounding box center [806, 254] width 228 height 28
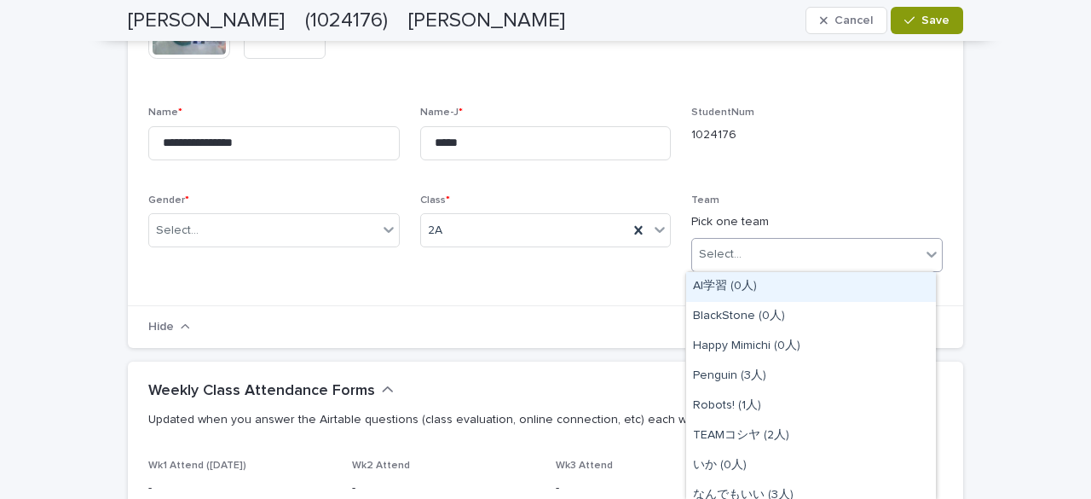
scroll to position [426, 0]
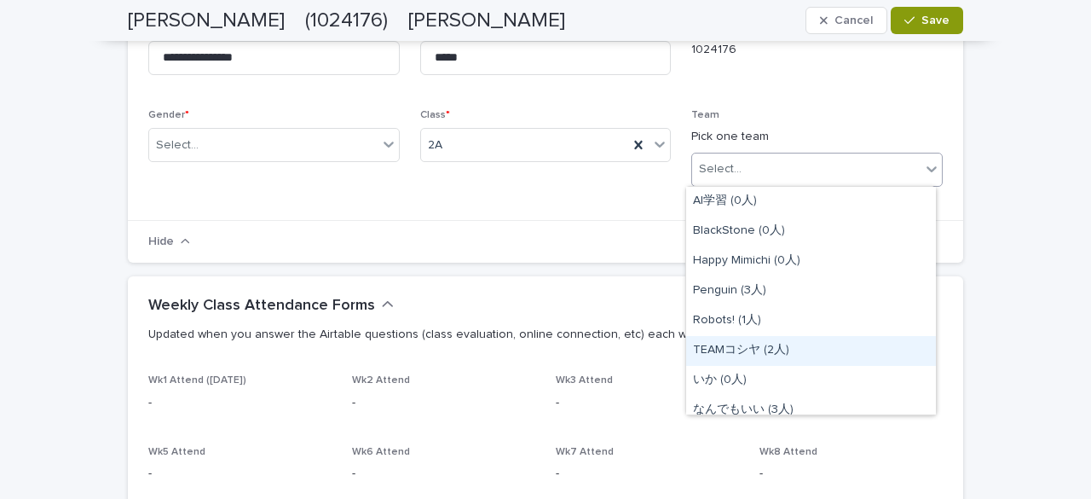
click at [794, 347] on div "TEAMコシヤ (2人)" at bounding box center [811, 351] width 250 height 30
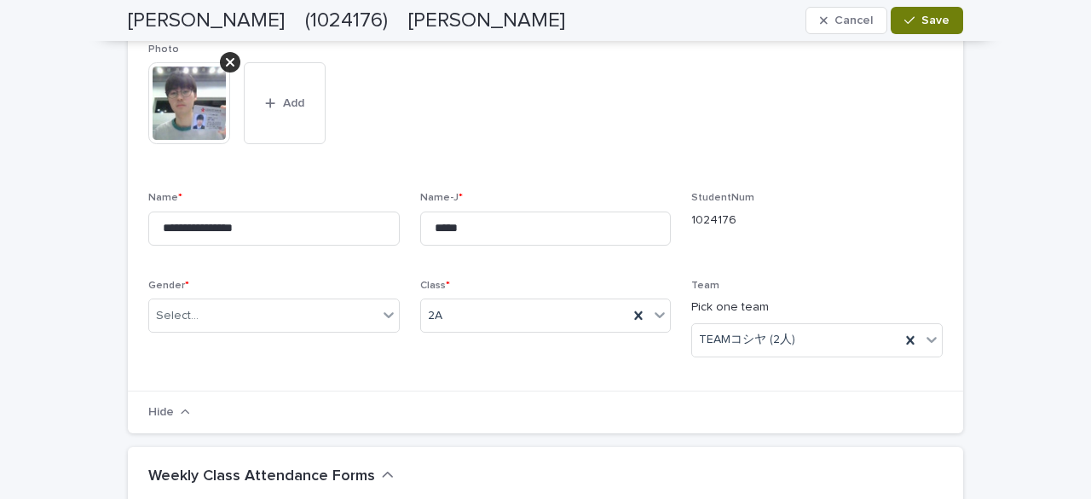
click at [904, 22] on icon "button" at bounding box center [909, 21] width 10 height 8
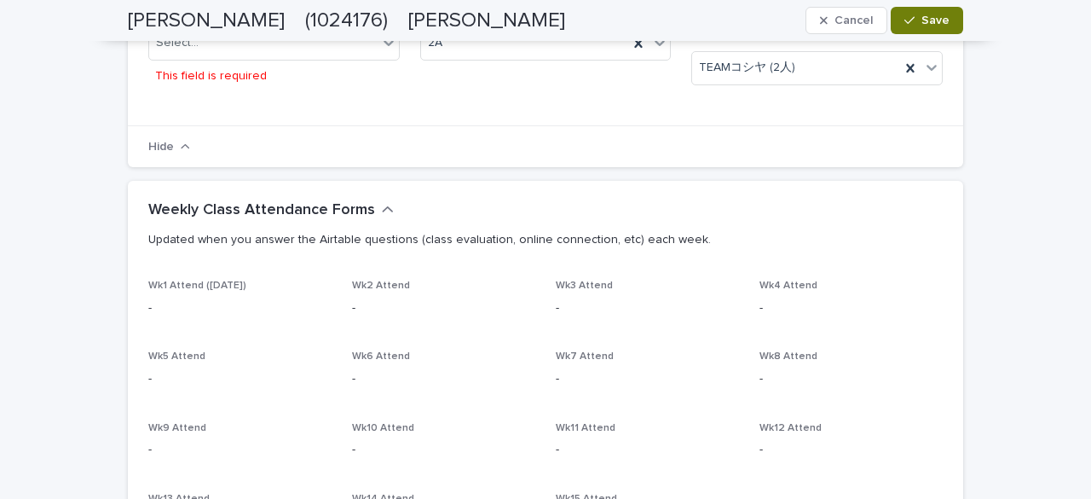
scroll to position [372, 0]
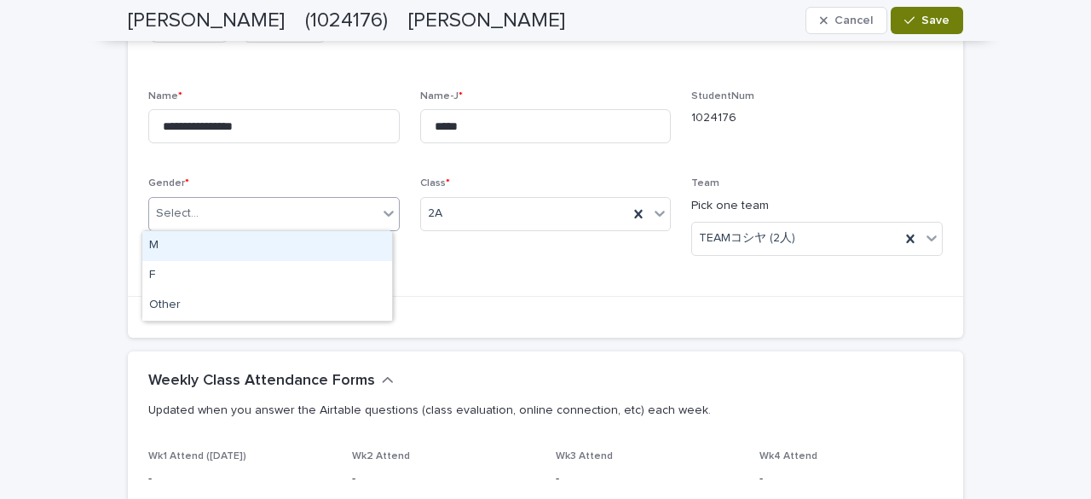
click at [335, 216] on div "Select..." at bounding box center [263, 213] width 228 height 28
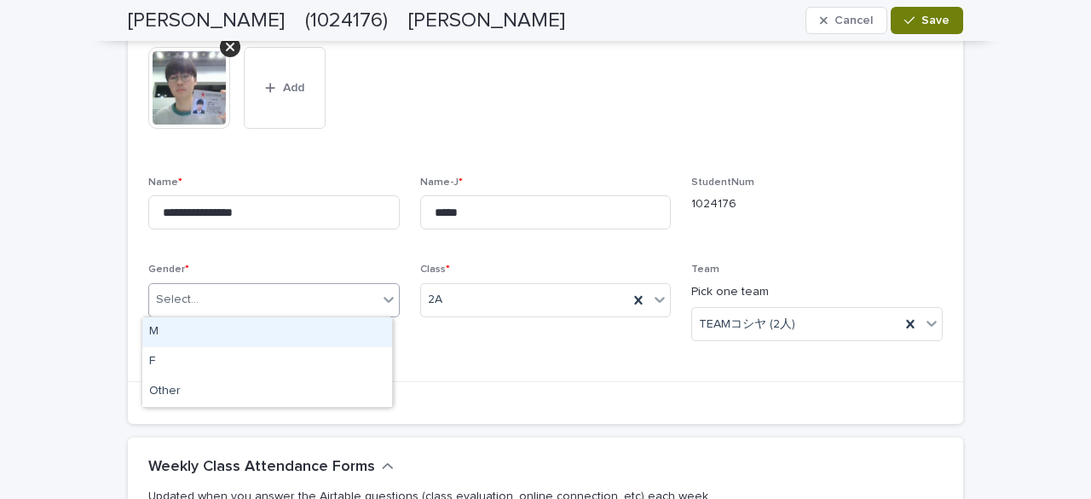
click at [206, 326] on div "M" at bounding box center [267, 332] width 250 height 30
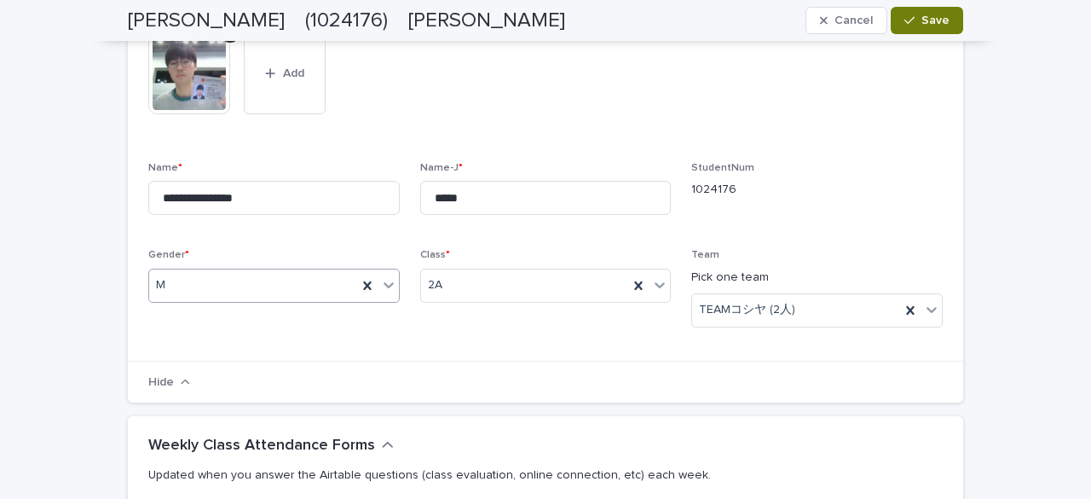
click at [914, 14] on button "Save" at bounding box center [927, 20] width 72 height 27
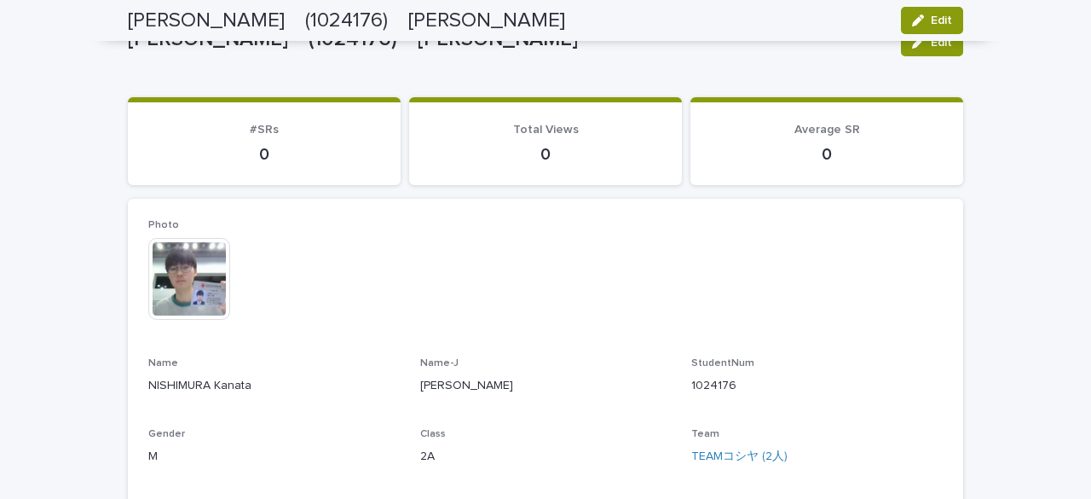
scroll to position [0, 0]
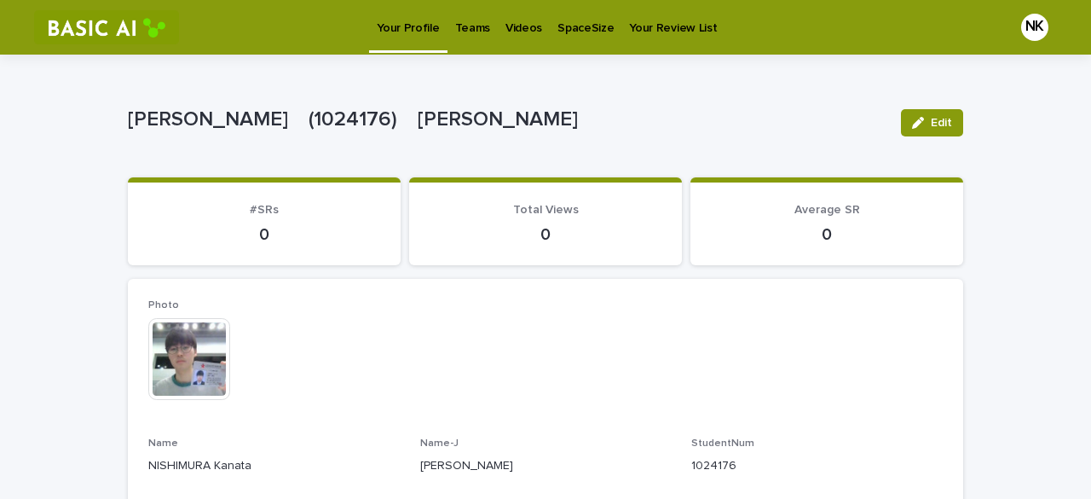
click at [465, 33] on p "Teams" at bounding box center [472, 18] width 35 height 36
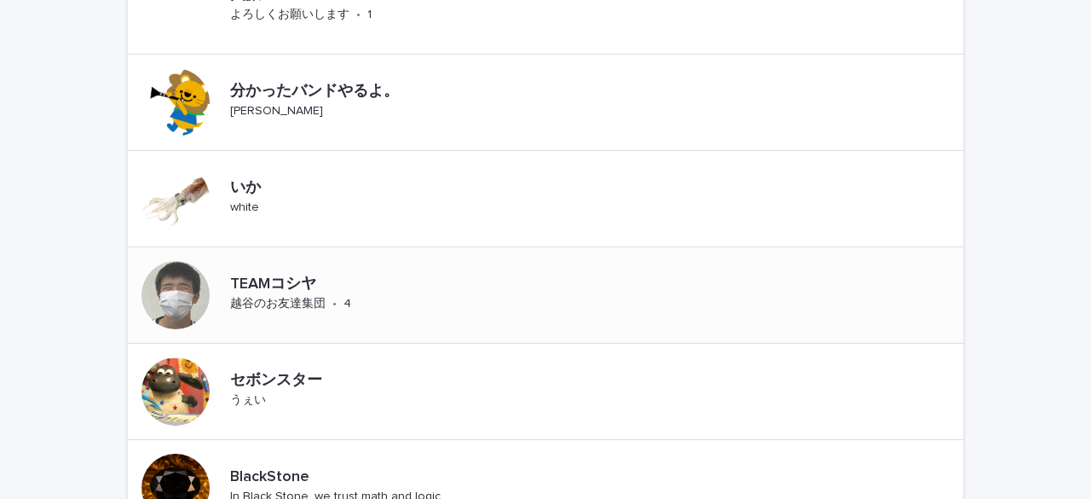
click at [261, 287] on p "TEAMコシヤ" at bounding box center [333, 284] width 207 height 19
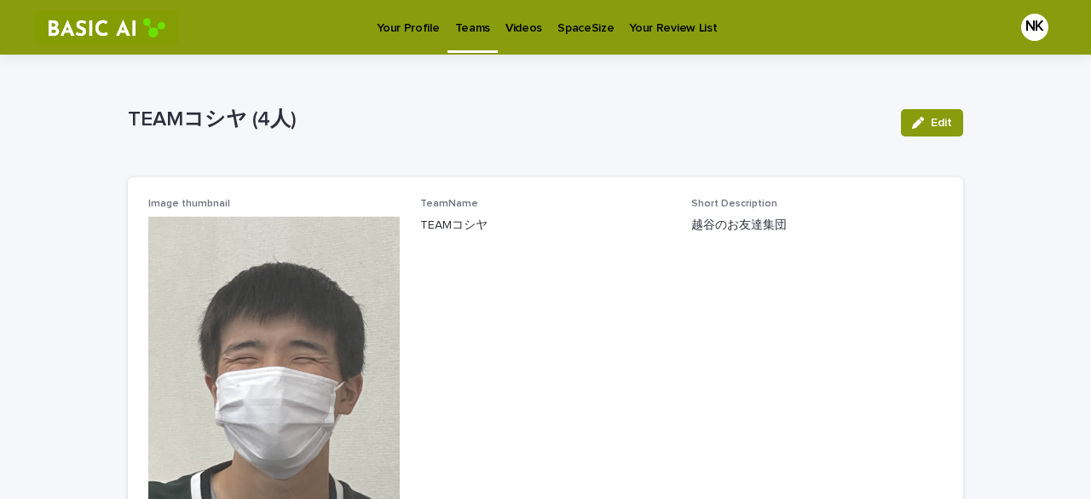
click at [395, 24] on p "Your Profile" at bounding box center [408, 18] width 62 height 36
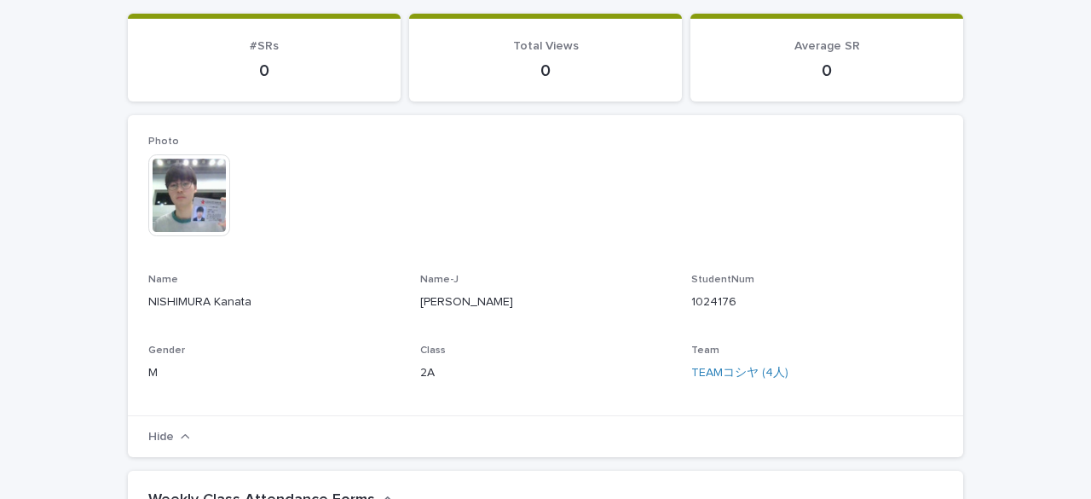
scroll to position [170, 0]
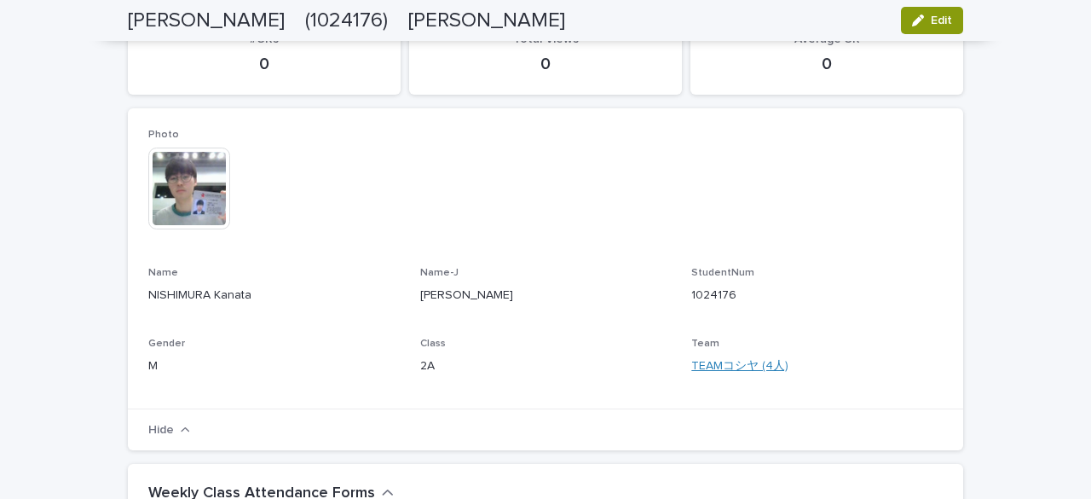
click at [715, 371] on link "TEAMコシヤ (4人)" at bounding box center [739, 366] width 97 height 18
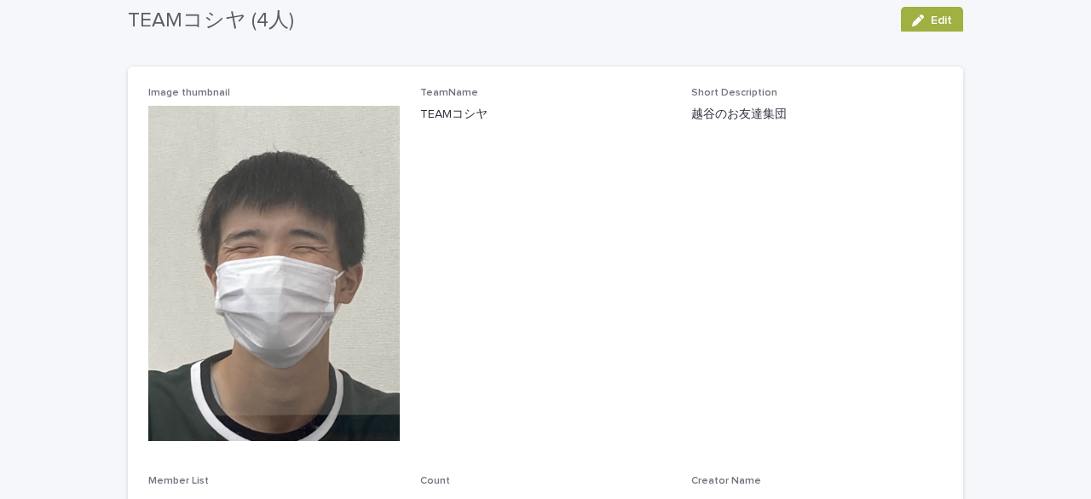
scroll to position [85, 0]
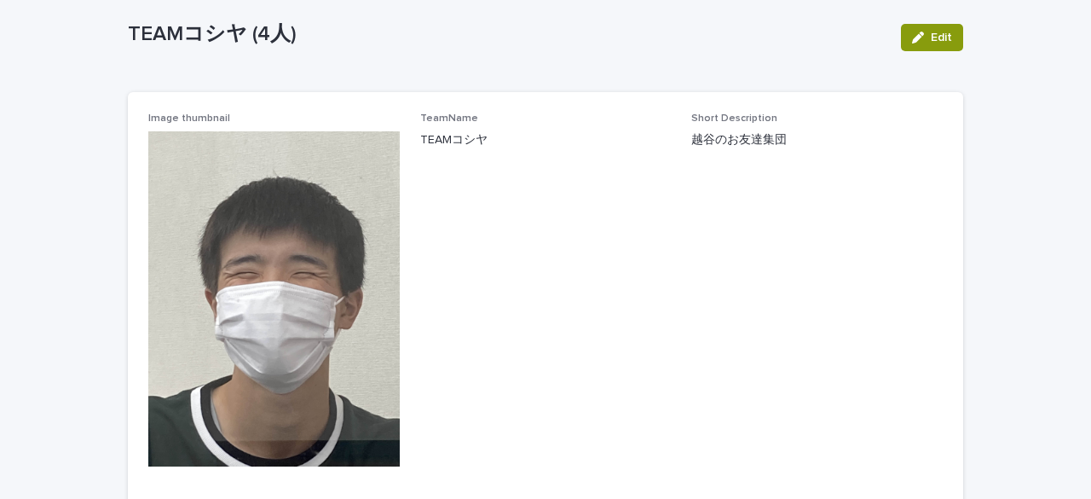
click at [321, 223] on img at bounding box center [273, 298] width 251 height 335
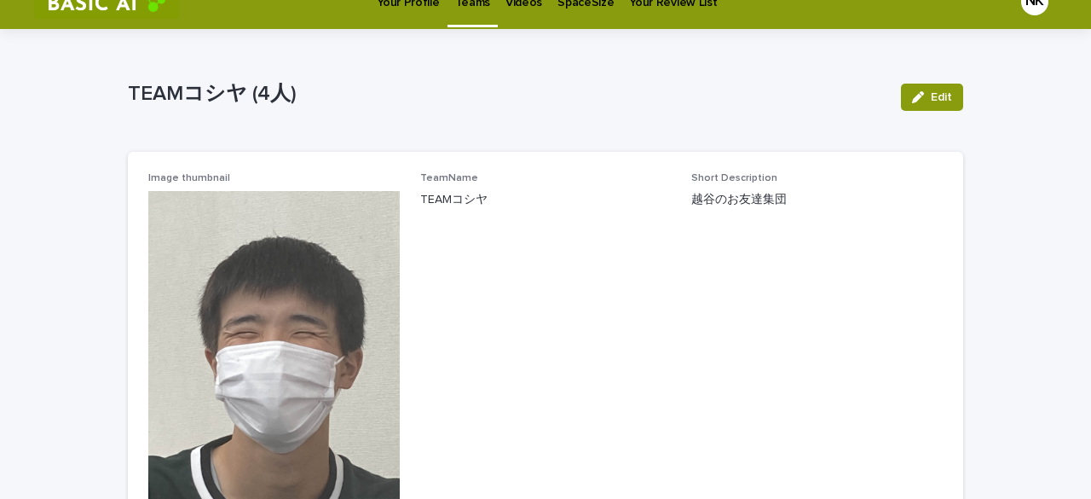
scroll to position [0, 0]
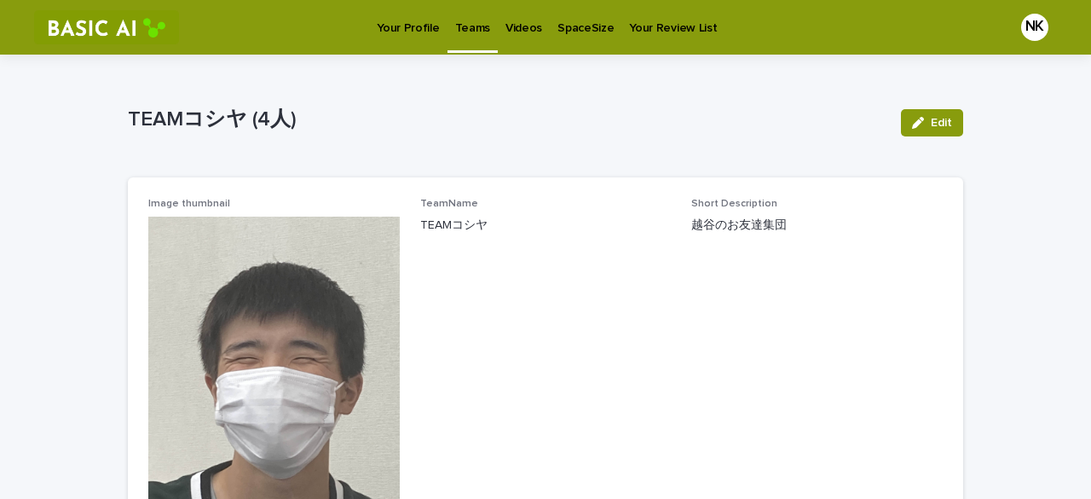
click at [400, 32] on p "Your Profile" at bounding box center [408, 18] width 62 height 36
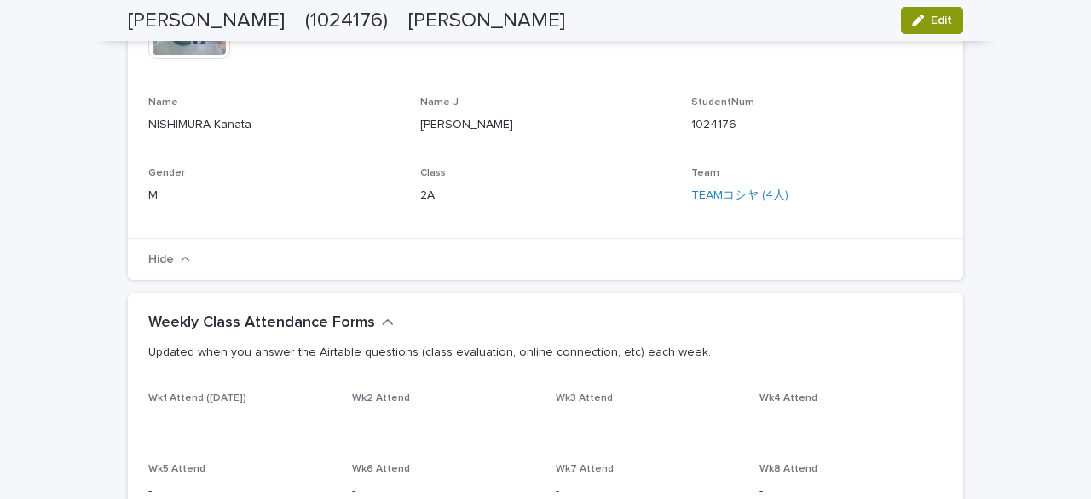
click at [706, 199] on link "TEAMコシヤ (4人)" at bounding box center [739, 196] width 97 height 18
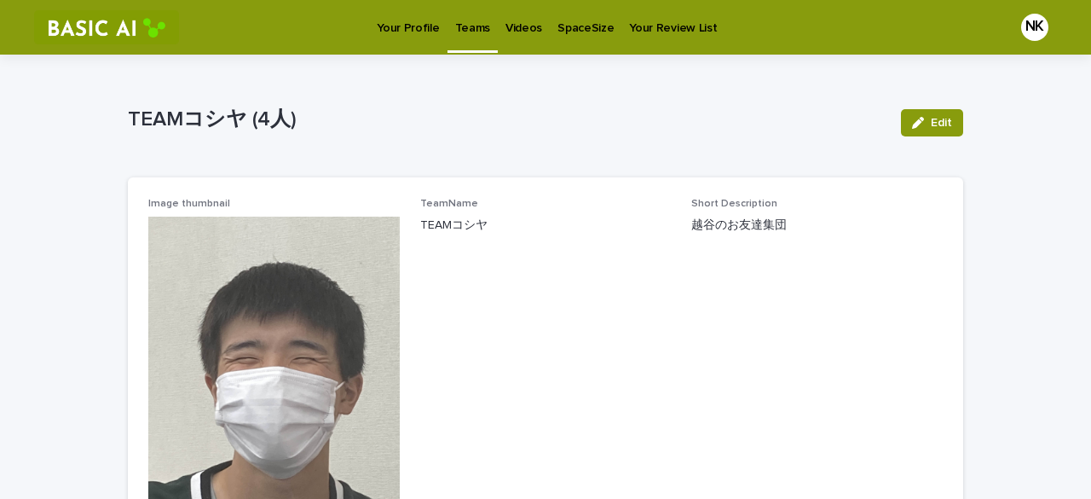
click at [461, 37] on link "Teams" at bounding box center [472, 25] width 50 height 50
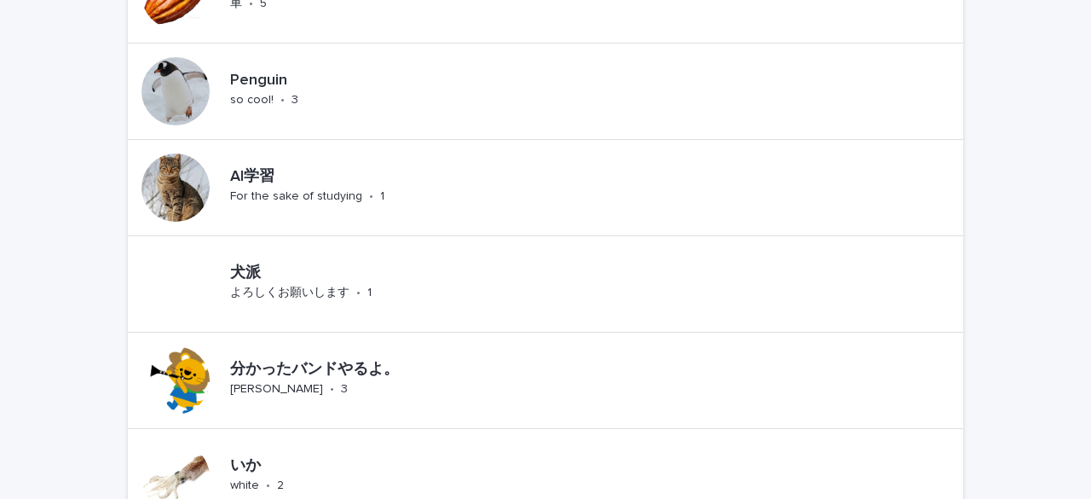
scroll to position [756, 0]
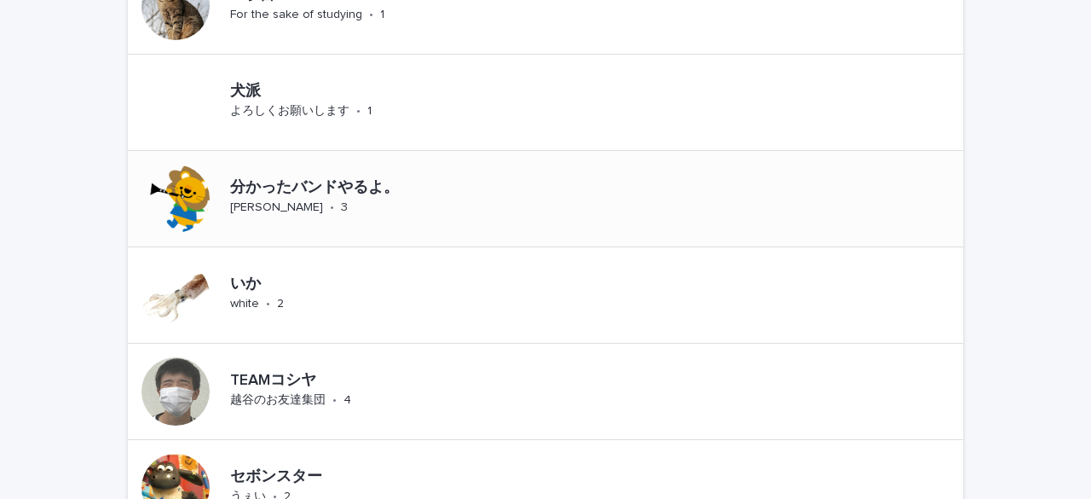
click at [158, 197] on div at bounding box center [175, 198] width 68 height 68
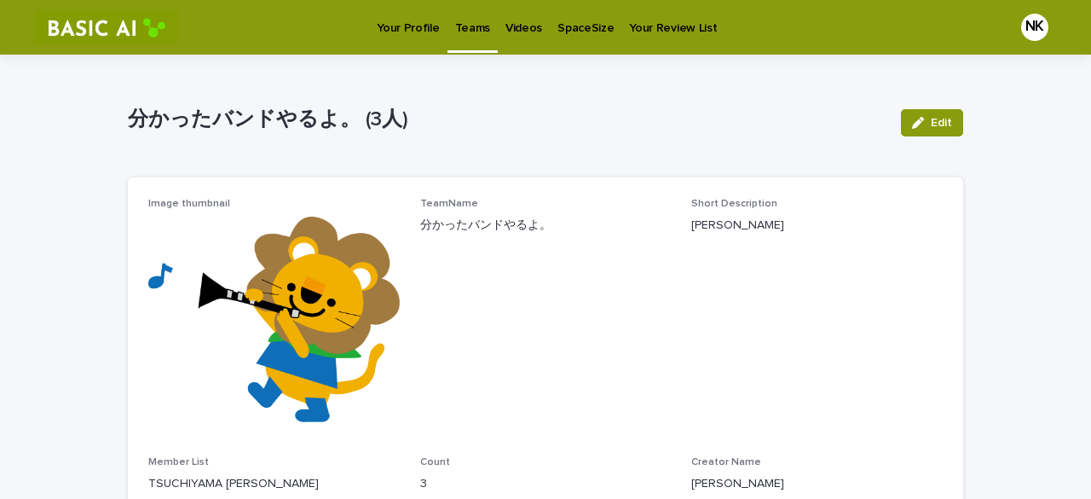
click at [460, 42] on link "Teams" at bounding box center [472, 25] width 50 height 50
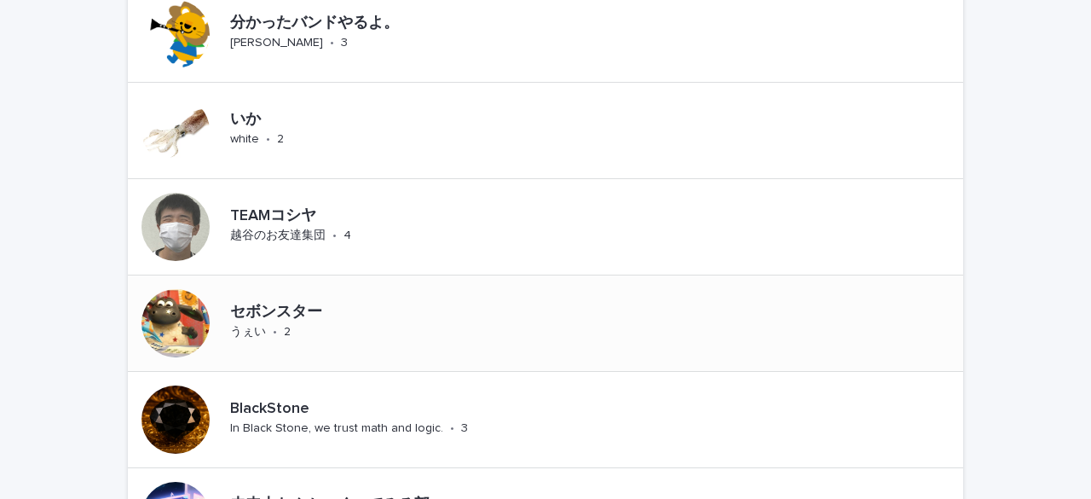
scroll to position [937, 0]
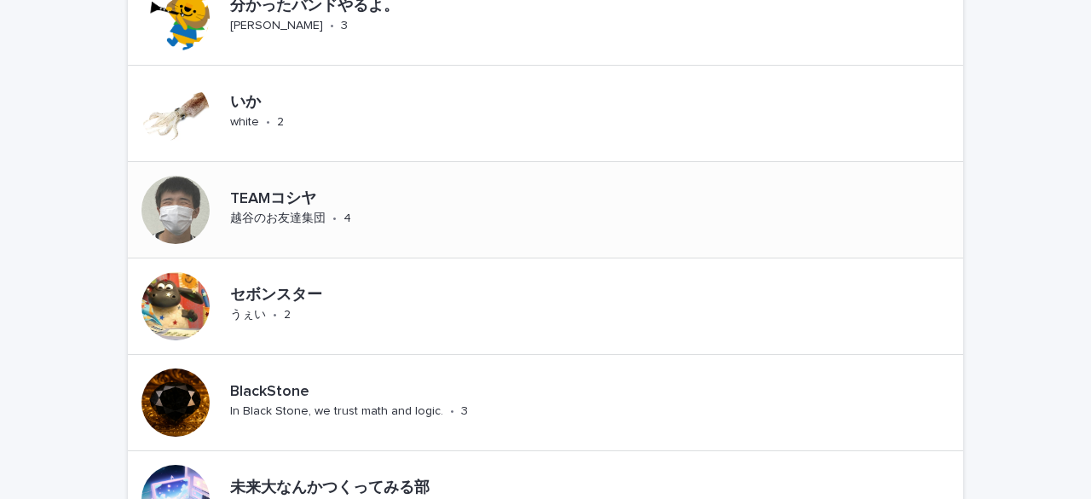
click at [286, 208] on div "越谷のお友達集団" at bounding box center [277, 217] width 95 height 18
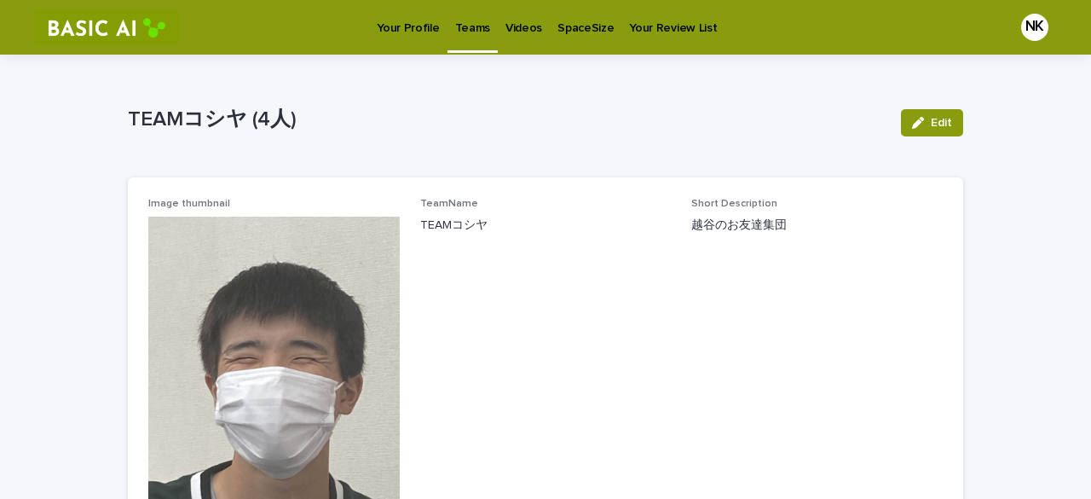
click at [462, 55] on div "TEAMコシヤ (4人) Edit TEAMコシヤ (4人) Edit Sorry, there was an error saving your recor…" at bounding box center [545, 416] width 835 height 722
click at [460, 46] on link "Teams" at bounding box center [472, 25] width 50 height 50
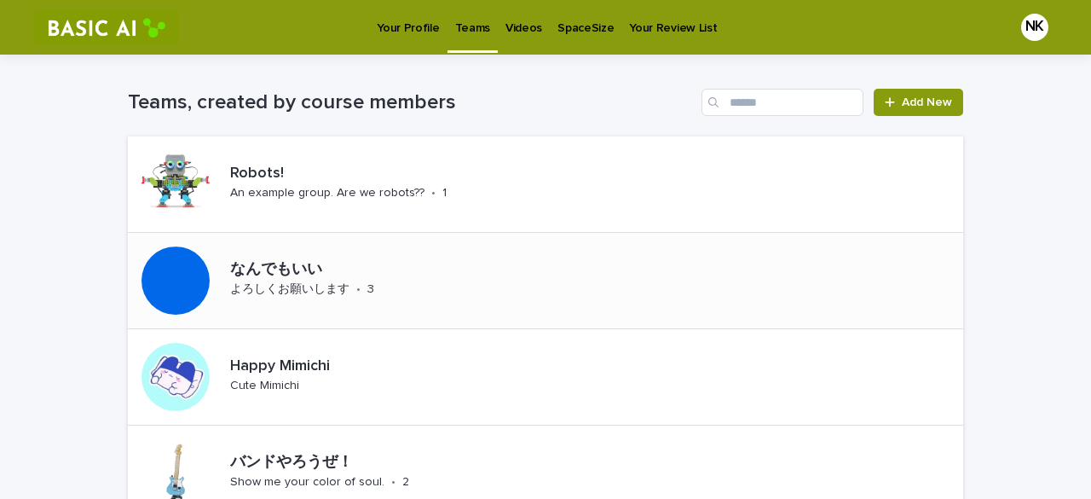
click at [252, 283] on p "よろしくお願いします" at bounding box center [289, 289] width 119 height 14
click at [384, 42] on link "Your Profile" at bounding box center [408, 26] width 78 height 53
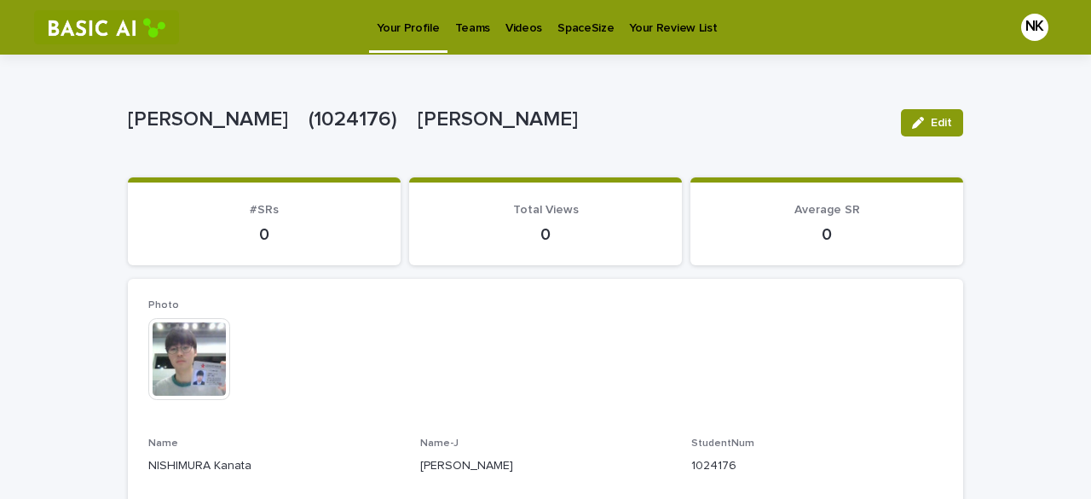
click at [557, 216] on p "Total Views" at bounding box center [546, 210] width 232 height 14
click at [913, 127] on icon "button" at bounding box center [918, 123] width 12 height 12
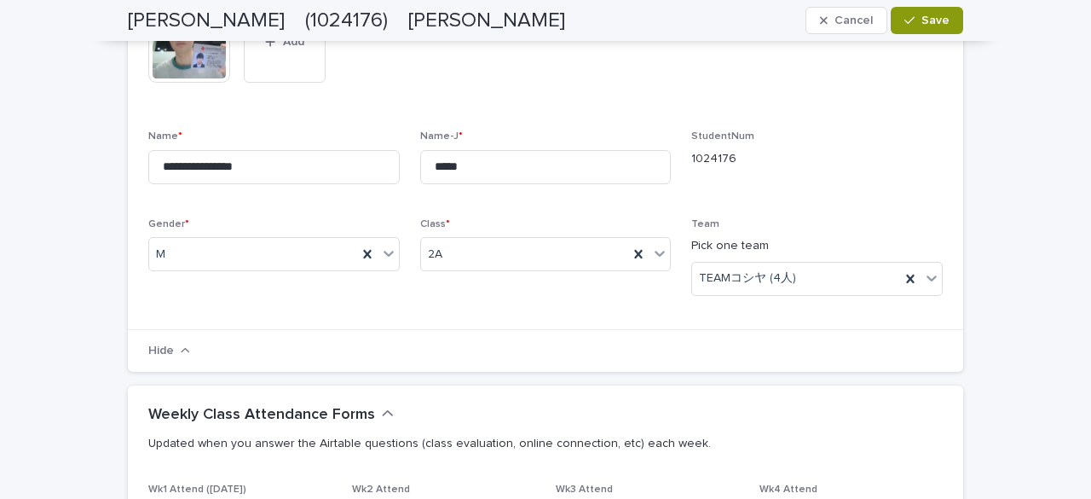
scroll to position [341, 0]
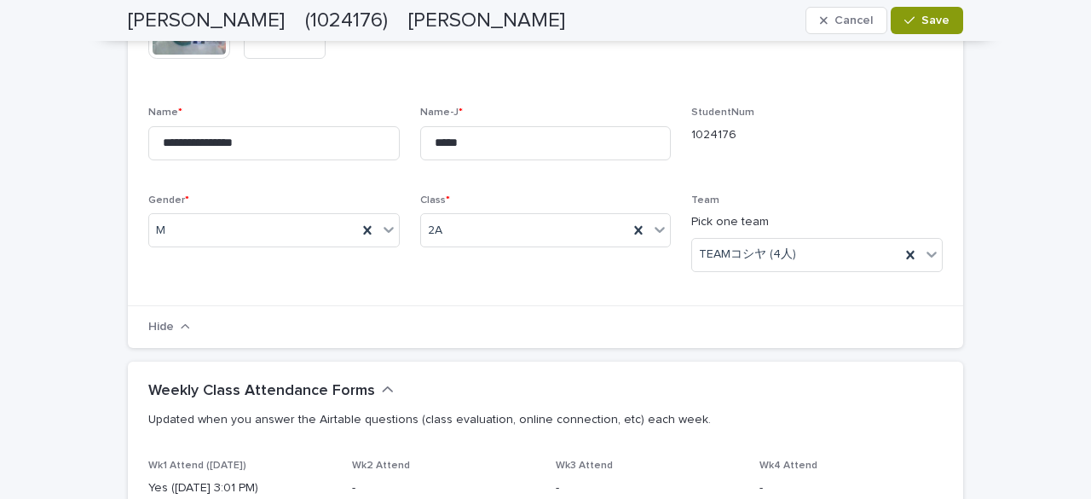
click at [174, 336] on div "Hide" at bounding box center [545, 326] width 835 height 43
click at [170, 326] on button "Hide" at bounding box center [169, 326] width 42 height 13
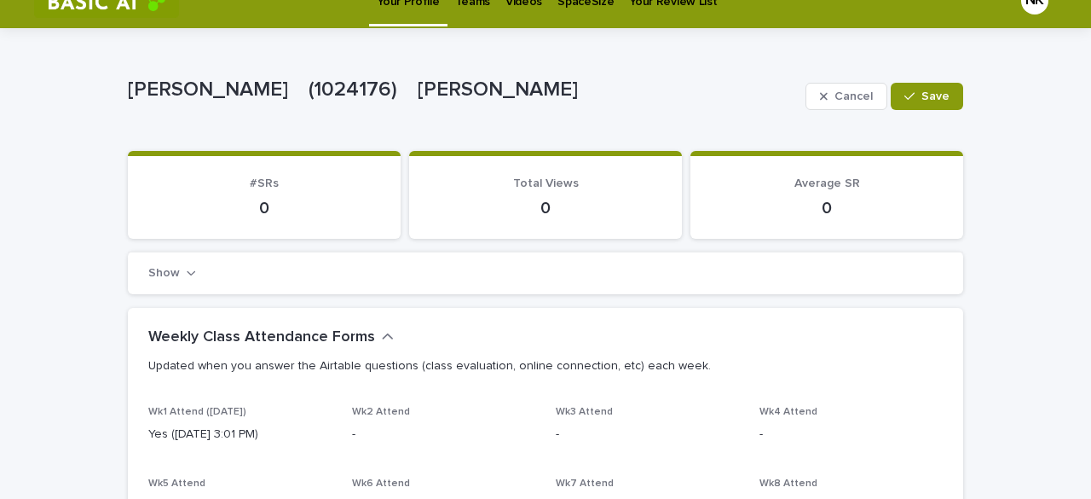
scroll to position [0, 0]
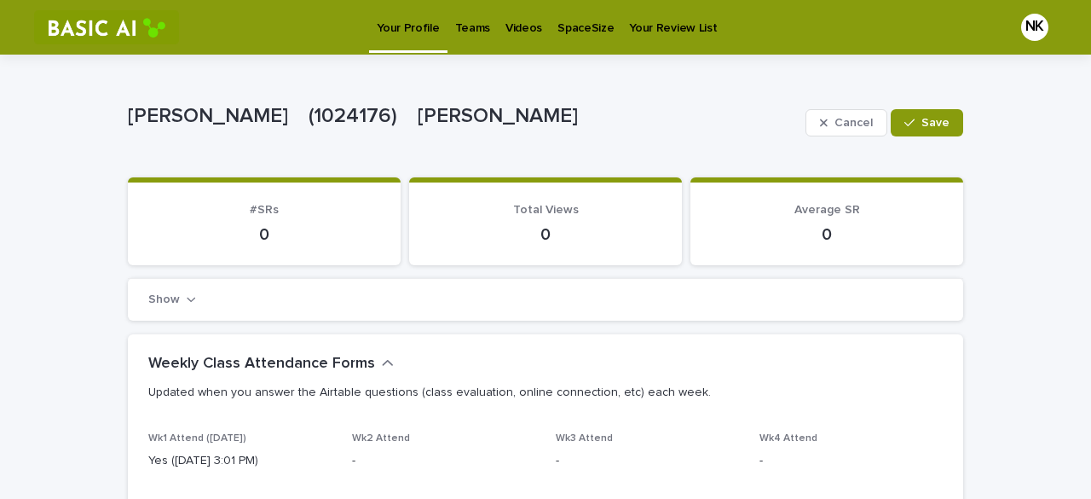
click at [170, 302] on button "Show" at bounding box center [172, 299] width 48 height 13
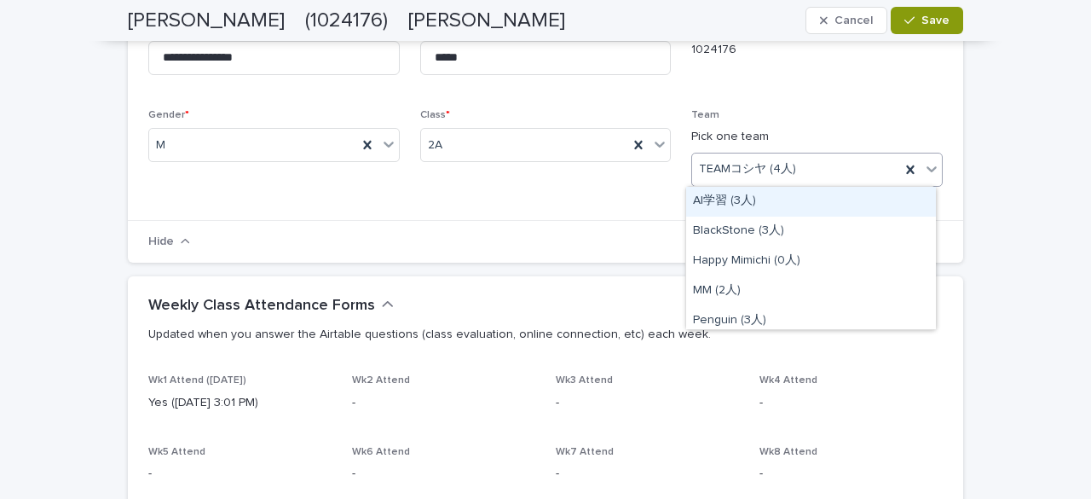
click at [786, 117] on p "Team" at bounding box center [816, 115] width 251 height 12
click at [782, 109] on p "Team" at bounding box center [816, 115] width 251 height 12
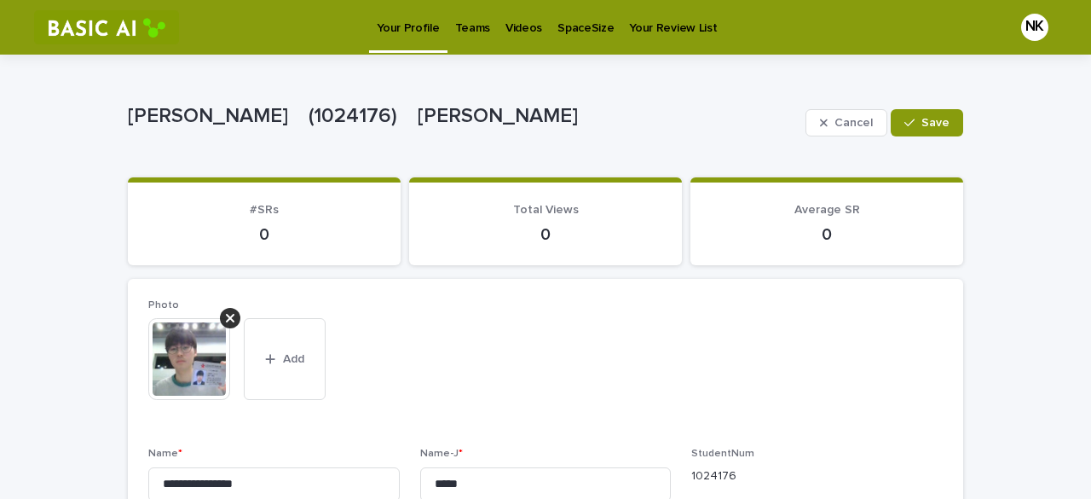
click at [499, 40] on link "Videos" at bounding box center [524, 26] width 52 height 53
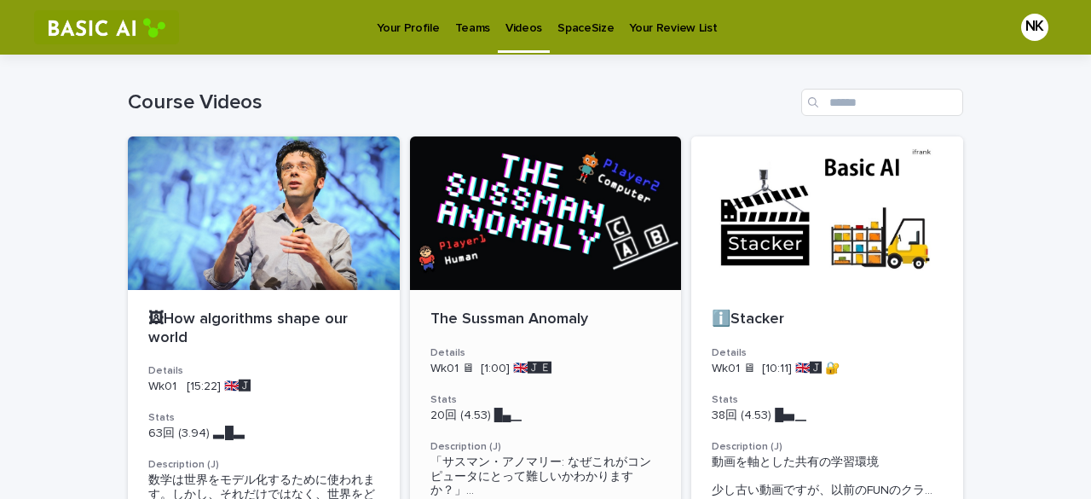
scroll to position [85, 0]
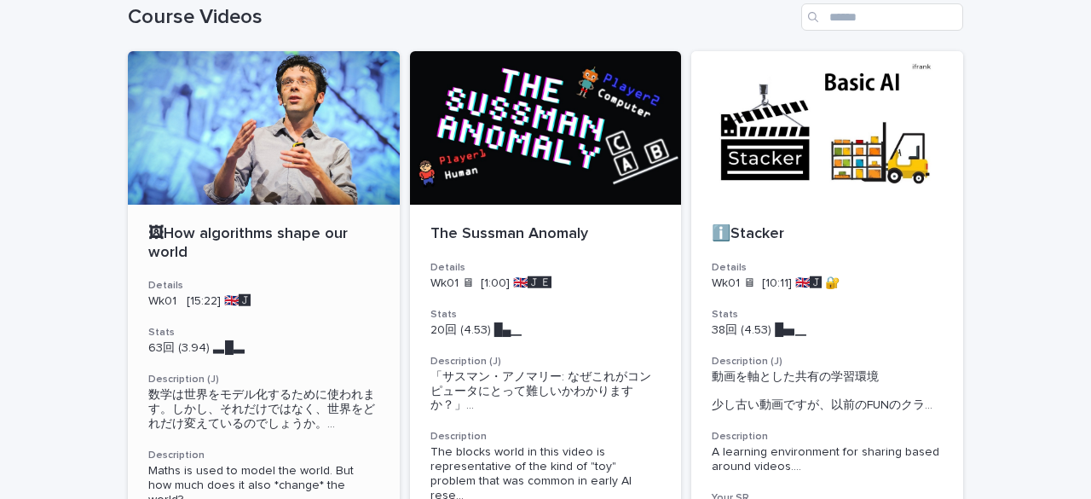
click at [268, 182] on div at bounding box center [264, 127] width 272 height 153
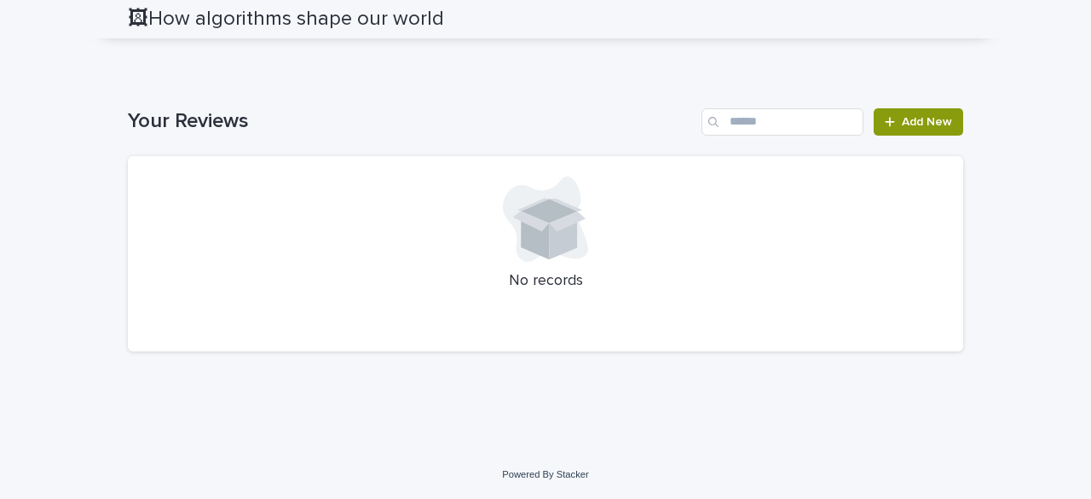
scroll to position [3826, 0]
click at [895, 126] on link "Add New" at bounding box center [918, 121] width 89 height 27
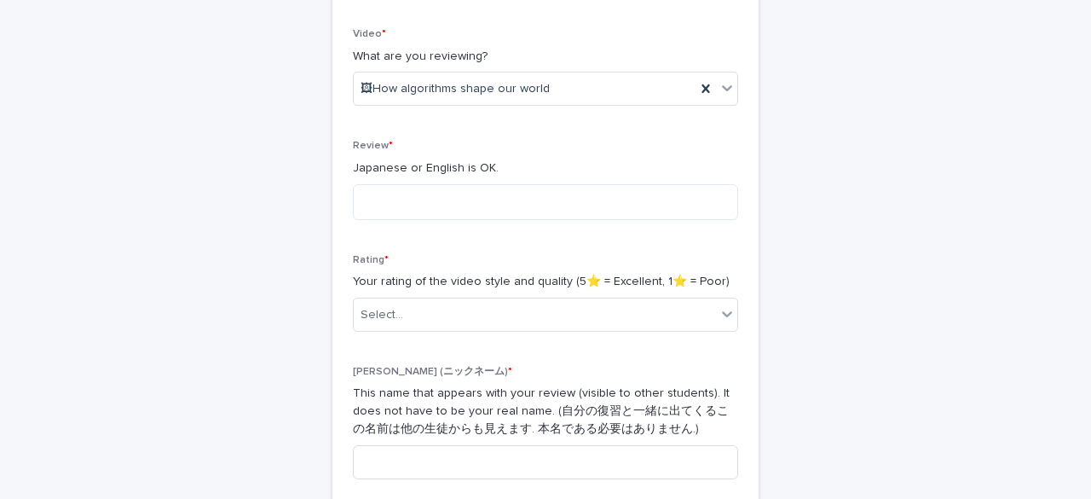
scroll to position [341, 0]
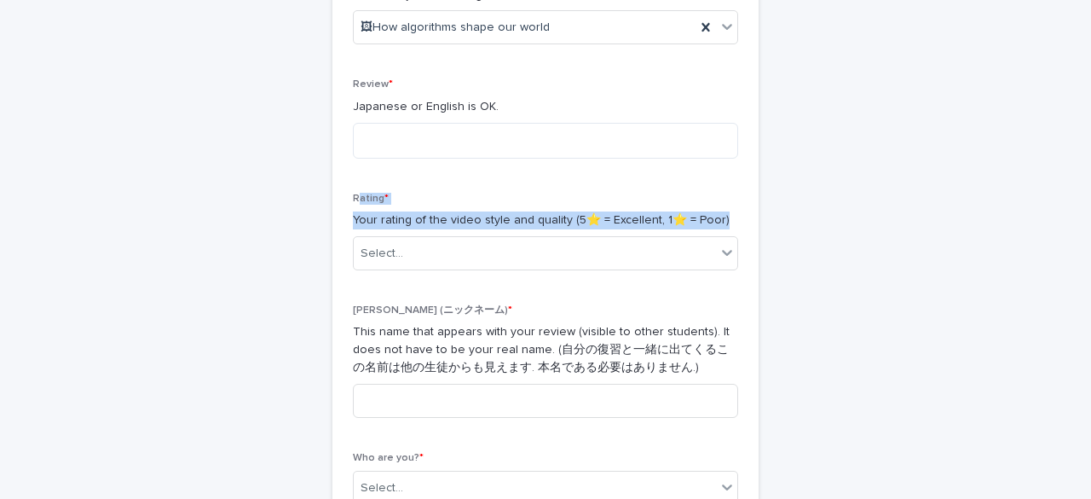
drag, startPoint x: 349, startPoint y: 193, endPoint x: 724, endPoint y: 227, distance: 376.5
click at [724, 227] on div "Rating * Your rating of the video style and quality (5⭐️ = Excellent, 1⭐️ = Poo…" at bounding box center [545, 238] width 385 height 91
click at [808, 191] on div "Reviews: Thanks for Adding Loading... Saving… Loading... Saving… Loading... Sav…" at bounding box center [545, 147] width 835 height 866
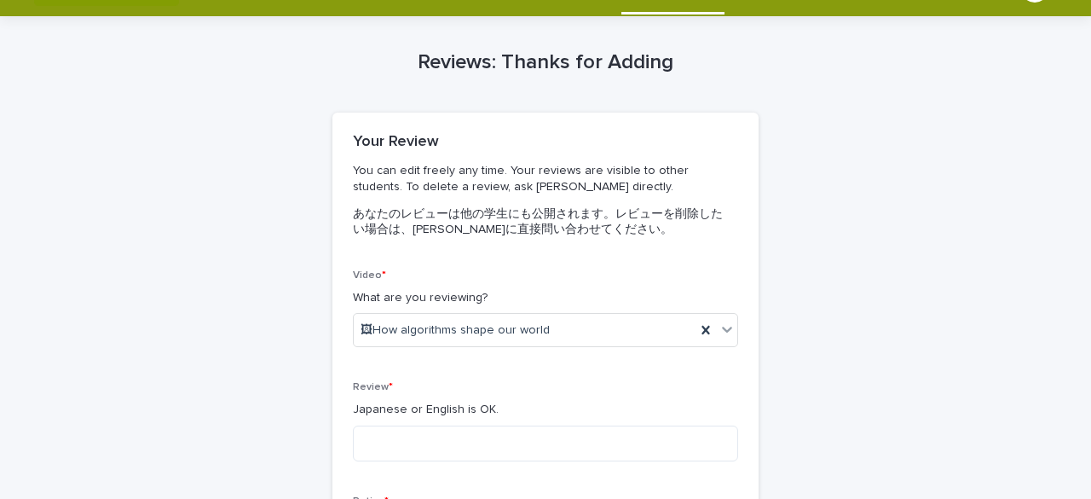
scroll to position [0, 0]
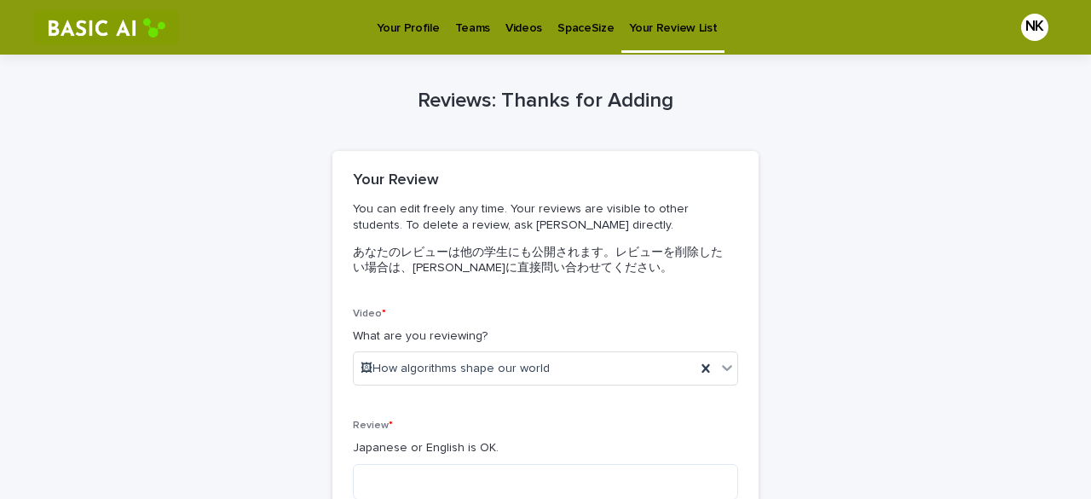
click at [515, 32] on p "Videos" at bounding box center [523, 18] width 37 height 36
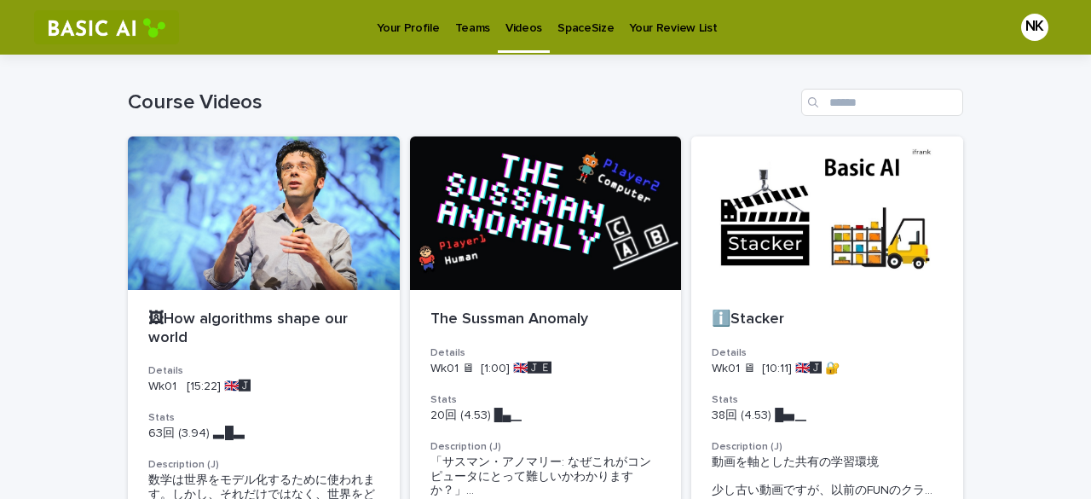
click at [464, 35] on p "Teams" at bounding box center [472, 18] width 35 height 36
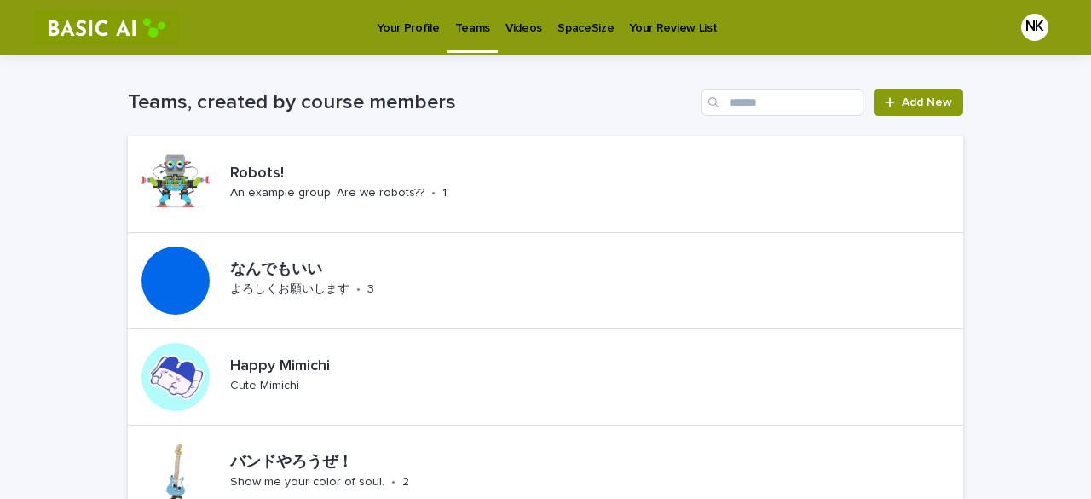
click at [428, 37] on link "Your Profile" at bounding box center [408, 26] width 78 height 53
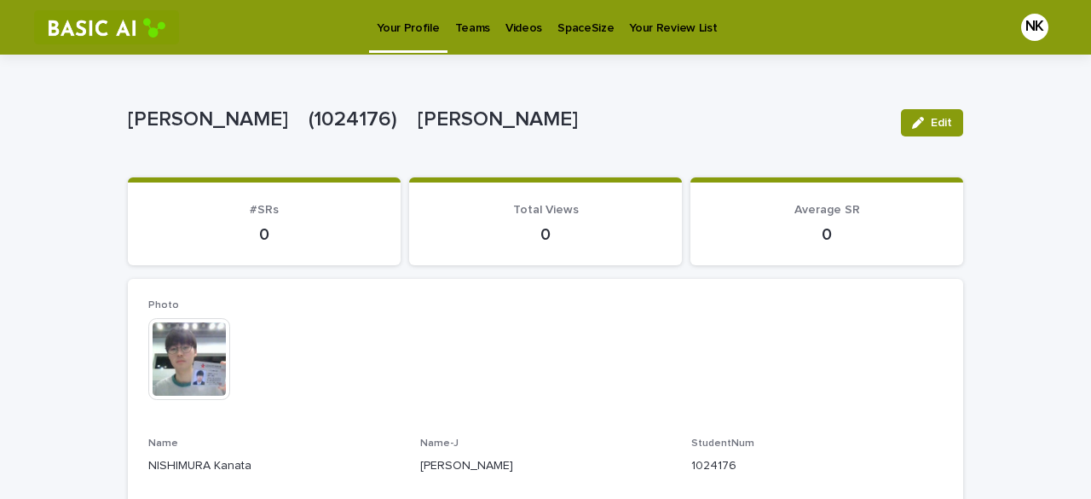
click at [482, 37] on link "Teams" at bounding box center [472, 26] width 50 height 53
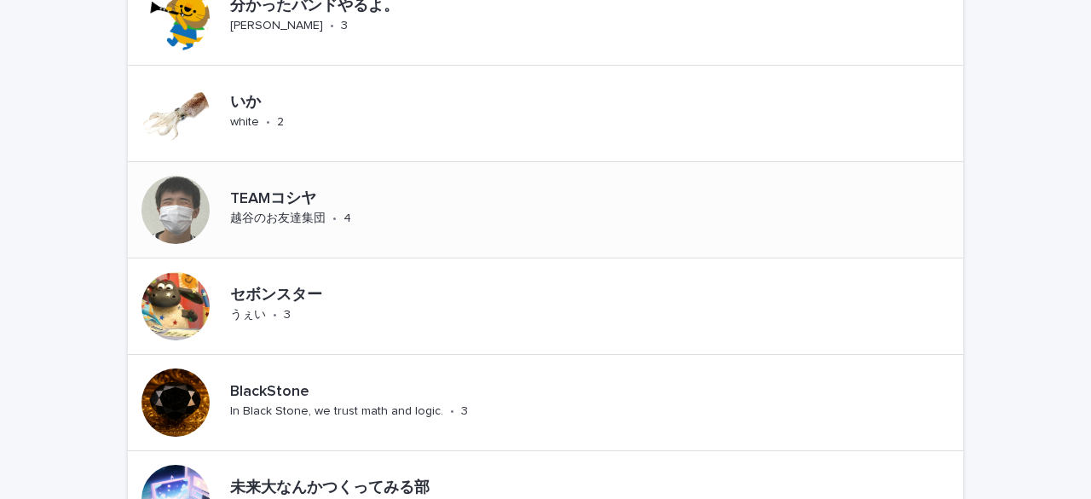
click at [327, 192] on p "TEAMコシヤ" at bounding box center [333, 199] width 207 height 19
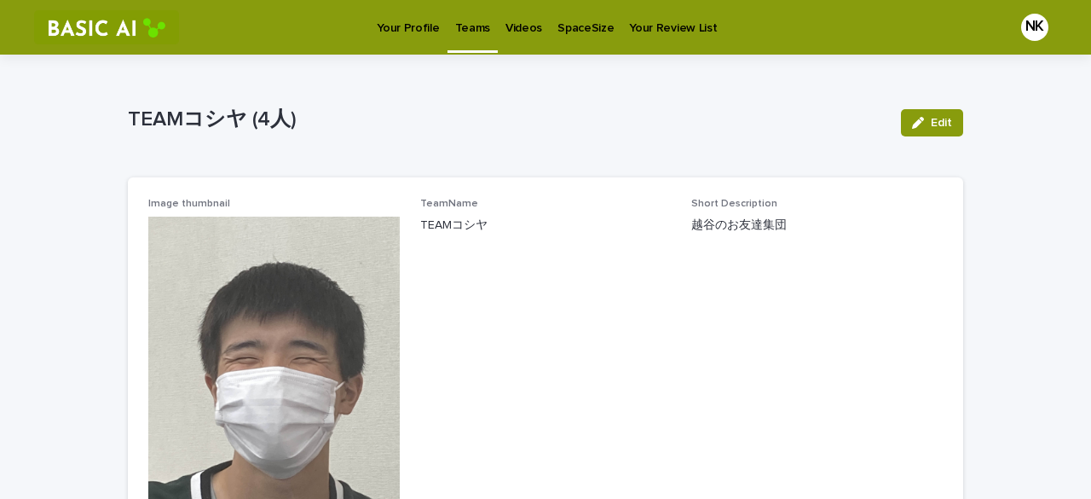
click at [401, 35] on p "Your Profile" at bounding box center [408, 18] width 62 height 36
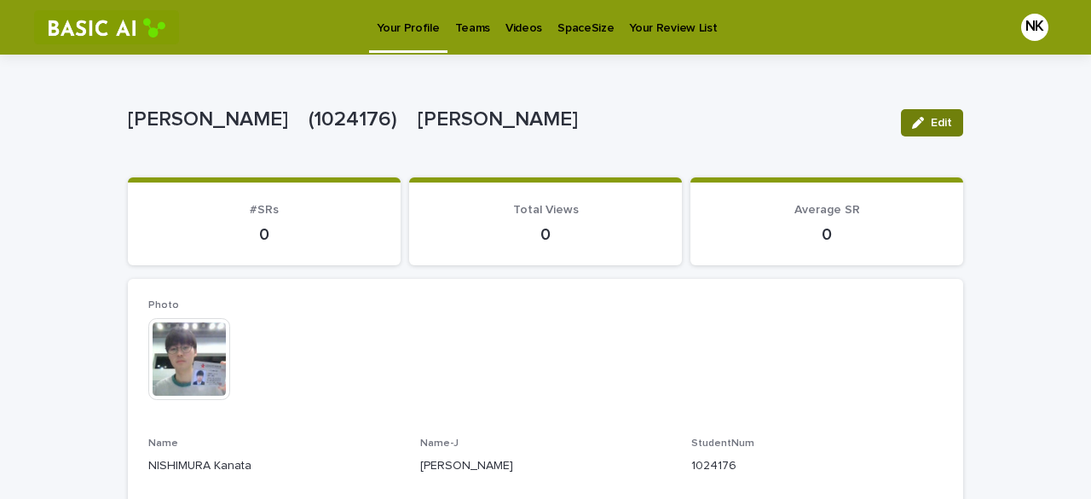
click at [926, 115] on button "Edit" at bounding box center [932, 122] width 62 height 27
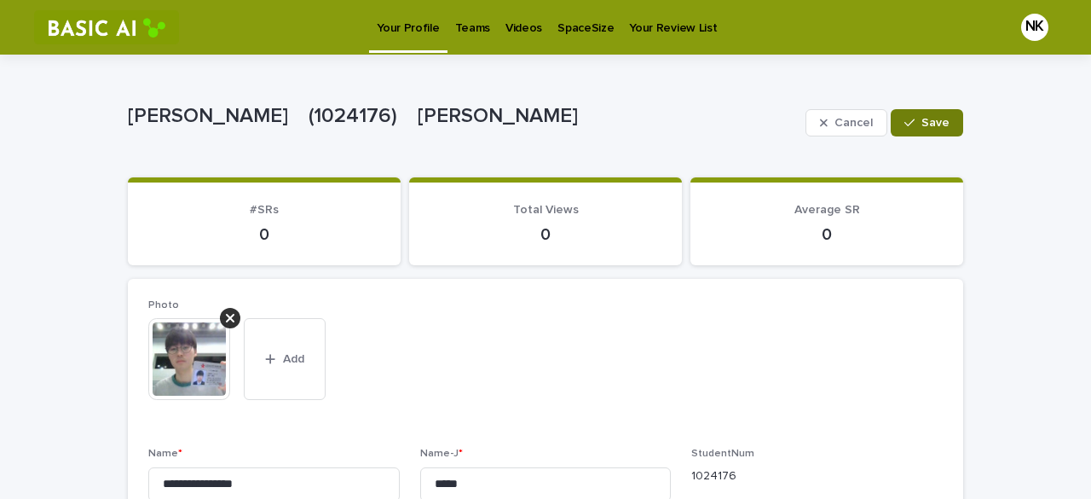
click at [918, 113] on button "Save" at bounding box center [927, 122] width 72 height 27
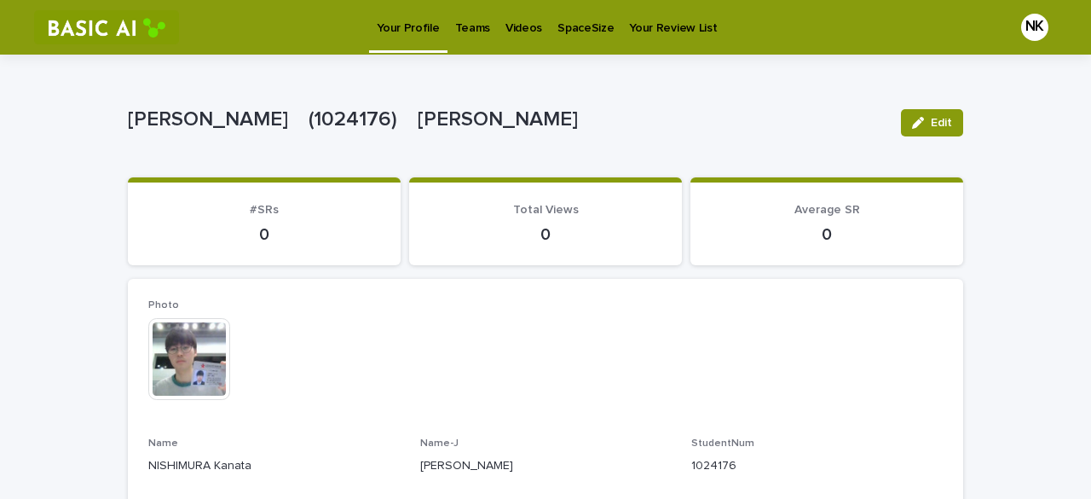
click at [418, 36] on link "Your Profile" at bounding box center [408, 25] width 78 height 50
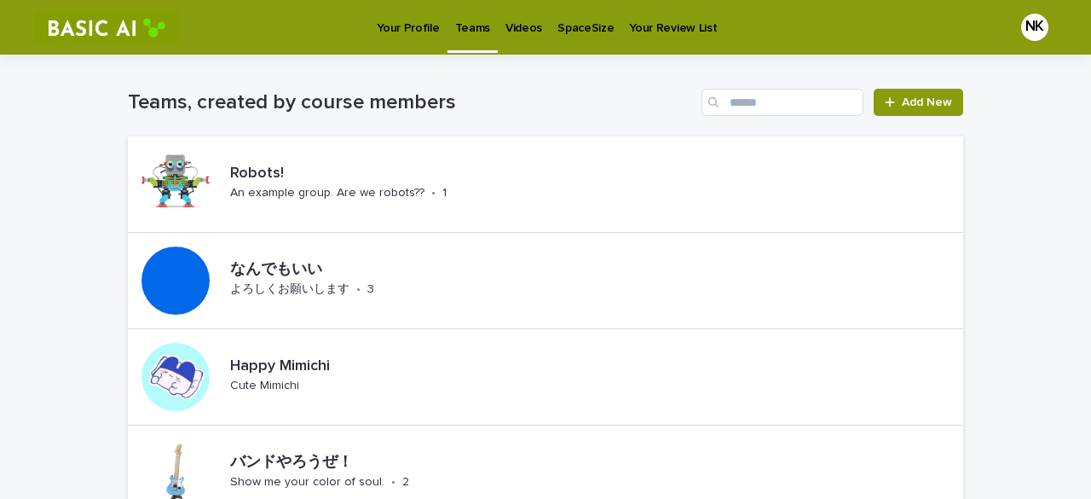
click at [409, 36] on link "Your Profile" at bounding box center [408, 26] width 78 height 53
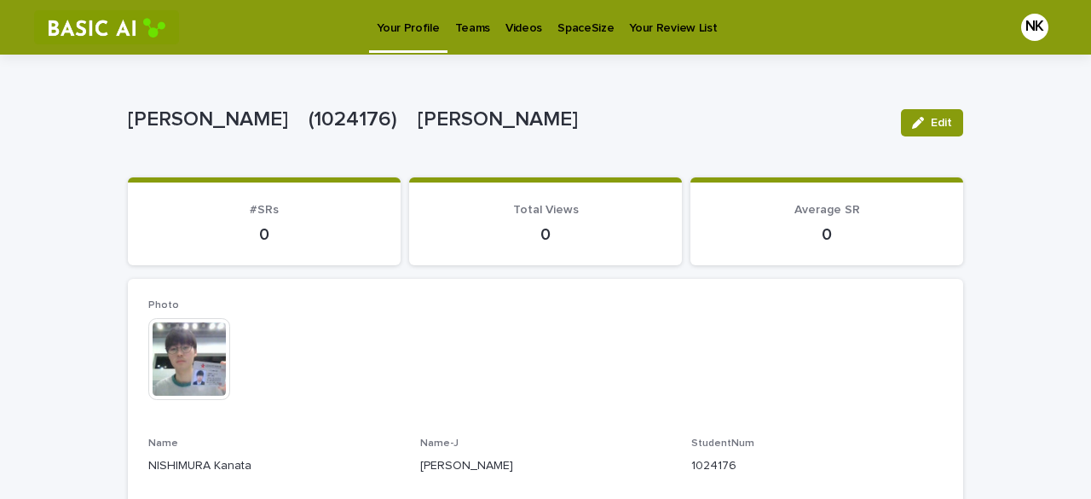
click at [462, 18] on p "Teams" at bounding box center [472, 18] width 35 height 36
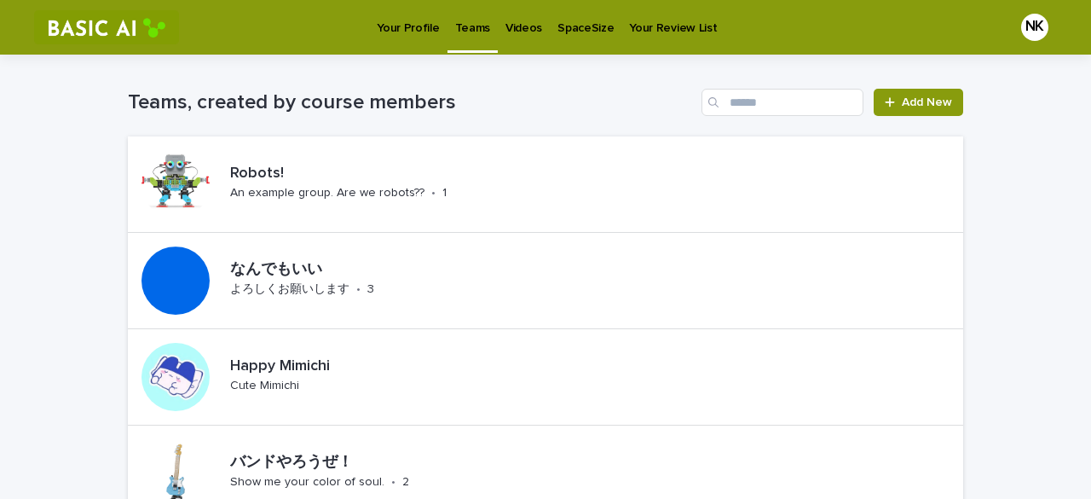
click at [410, 16] on p "Your Profile" at bounding box center [408, 18] width 62 height 36
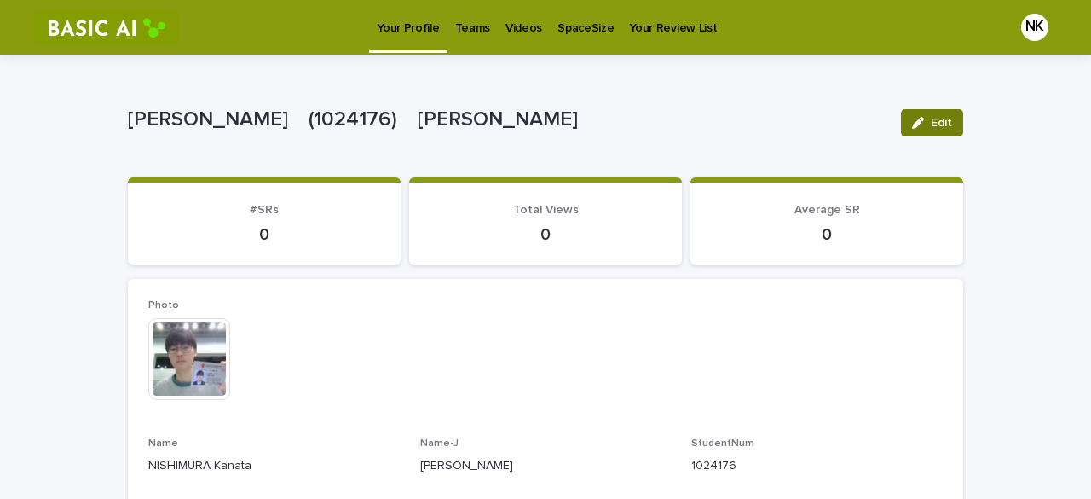
click at [927, 129] on button "Edit" at bounding box center [932, 122] width 62 height 27
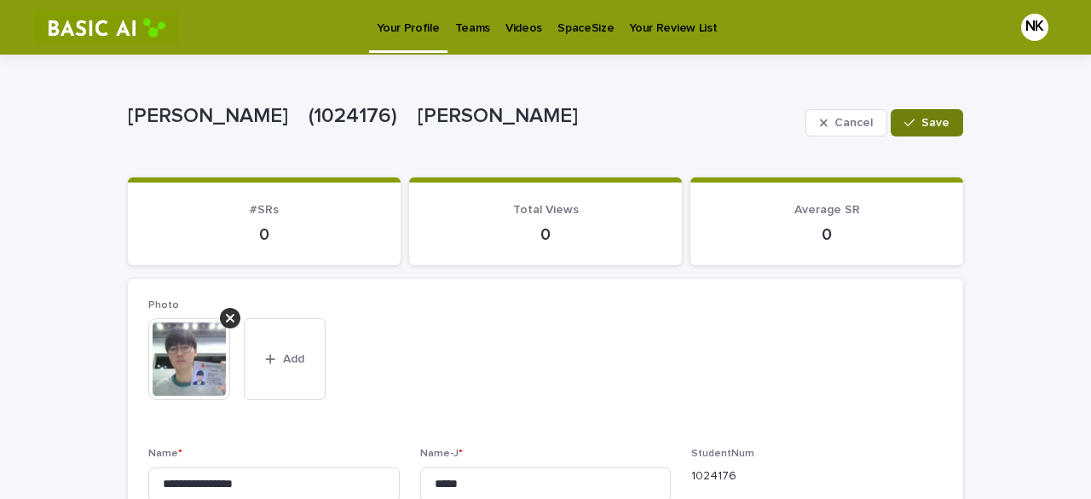
click at [941, 128] on span "Save" at bounding box center [935, 123] width 28 height 12
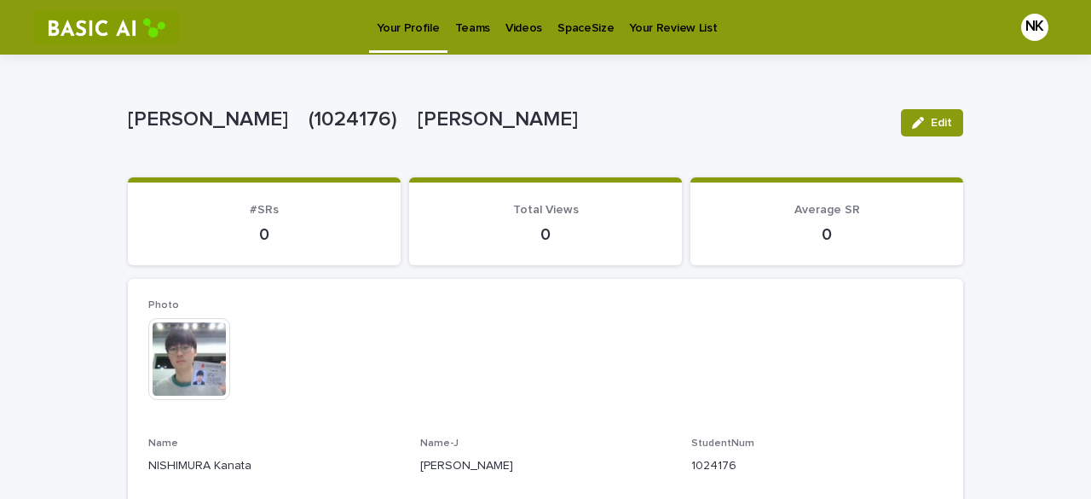
click at [478, 28] on p "Teams" at bounding box center [472, 18] width 35 height 36
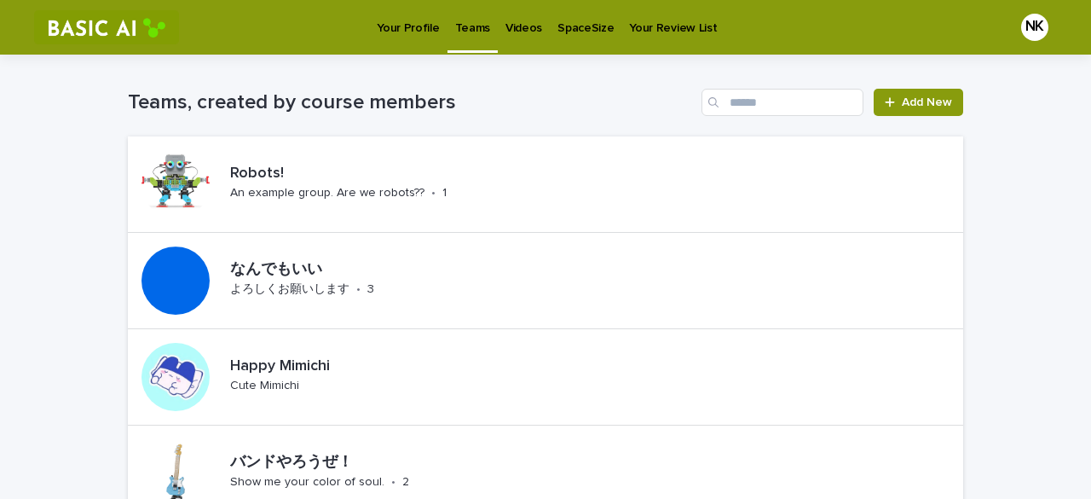
click at [414, 16] on p "Your Profile" at bounding box center [408, 18] width 62 height 36
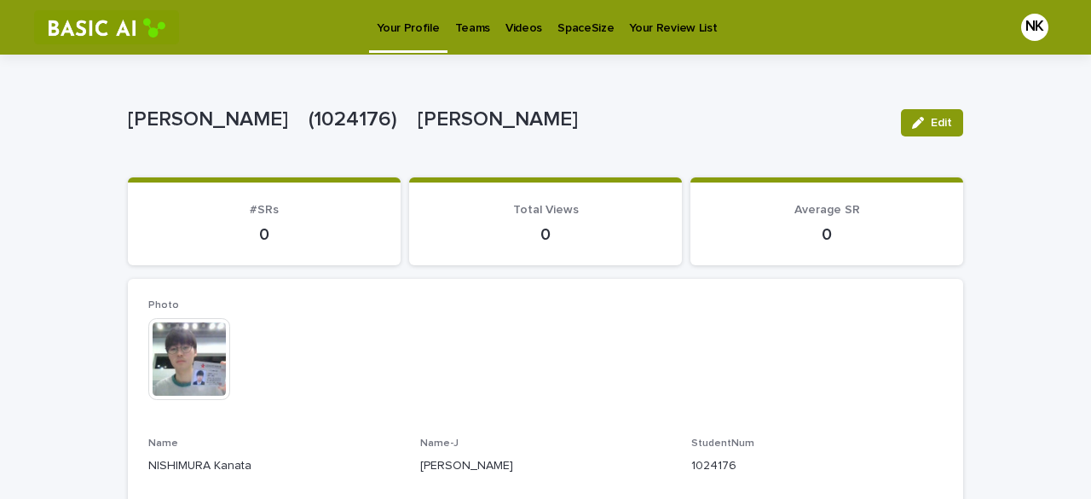
drag, startPoint x: 926, startPoint y: 115, endPoint x: 854, endPoint y: 193, distance: 105.5
click at [926, 115] on button "Edit" at bounding box center [932, 122] width 62 height 27
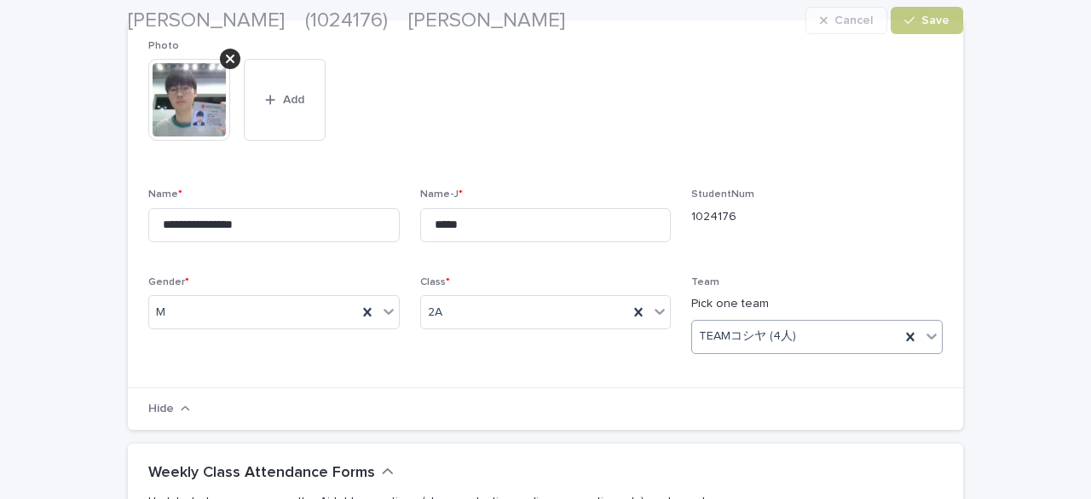
scroll to position [341, 0]
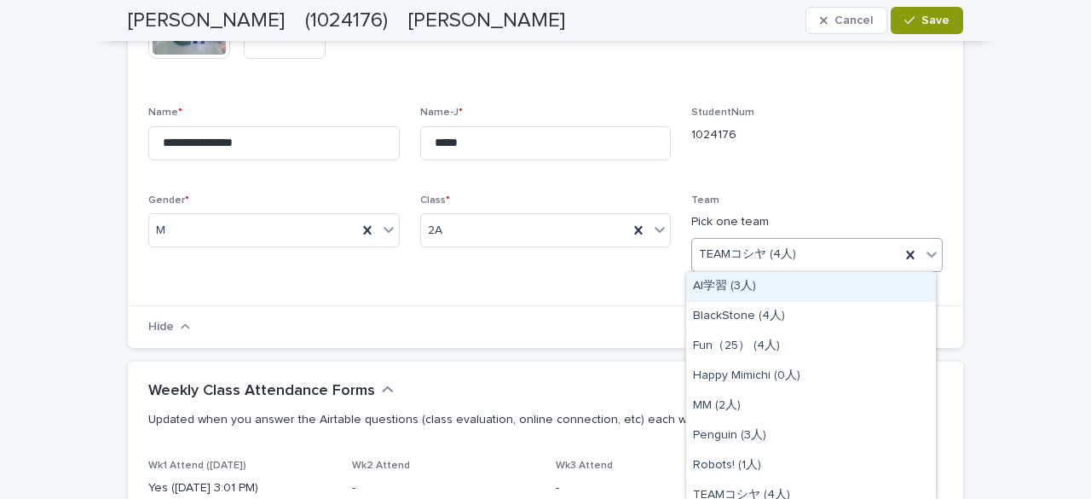
click at [931, 262] on div at bounding box center [931, 254] width 20 height 31
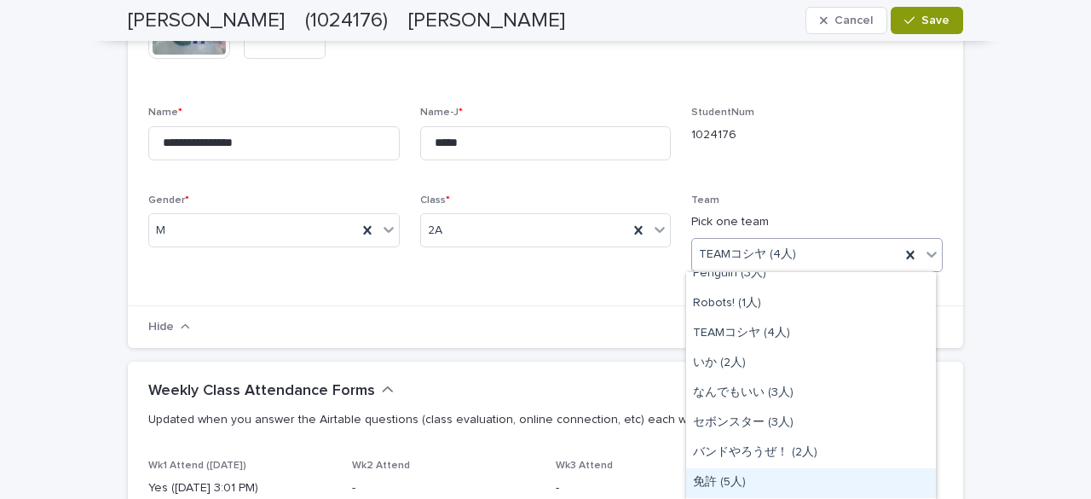
scroll to position [109, 0]
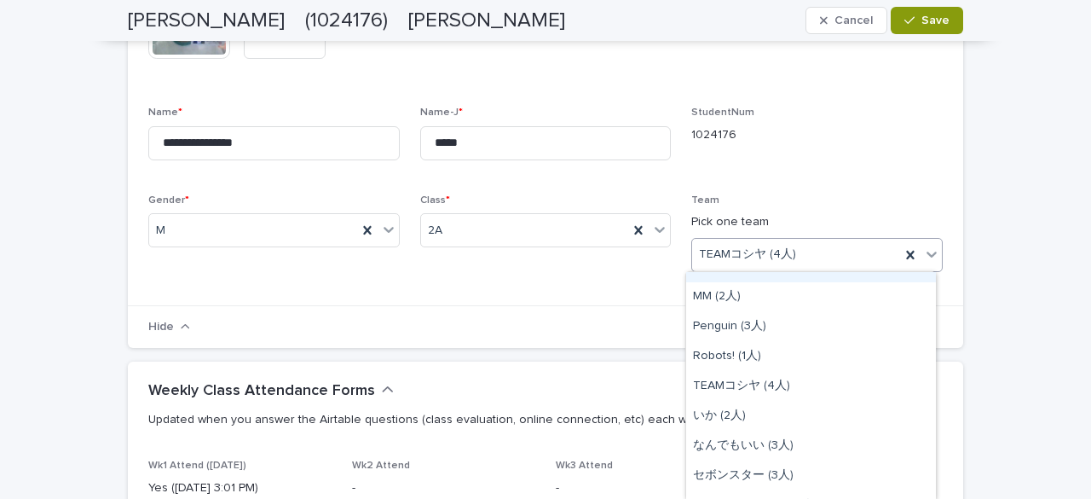
click at [856, 214] on p "Pick one team" at bounding box center [816, 222] width 251 height 18
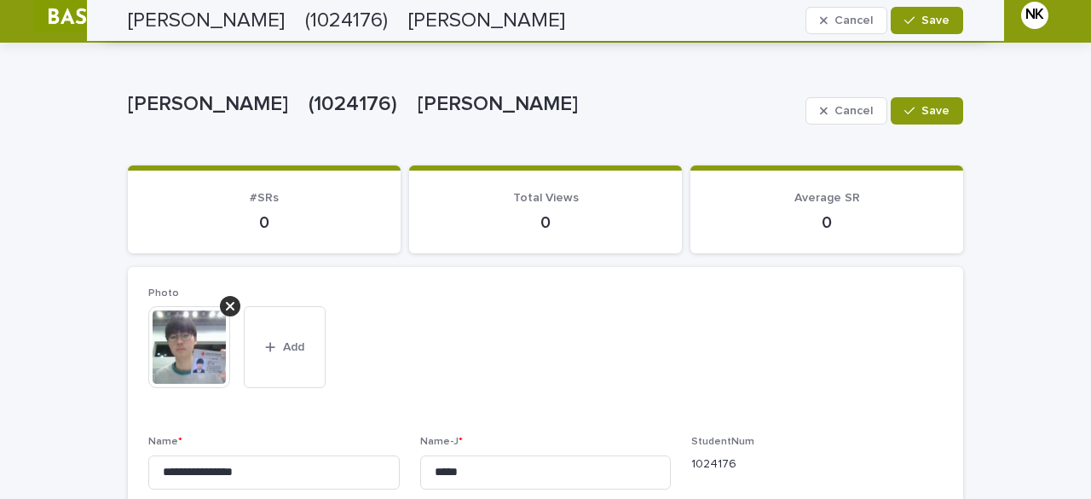
scroll to position [0, 0]
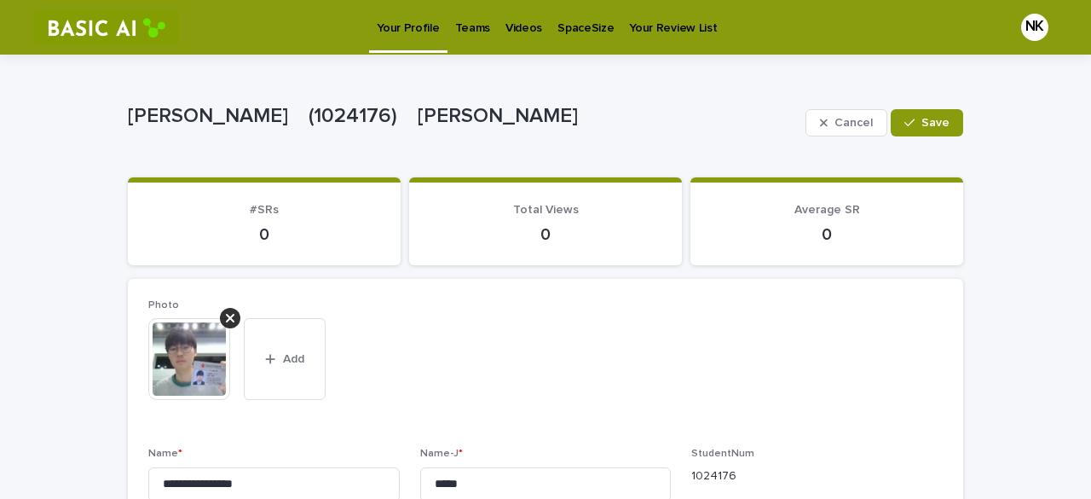
click at [470, 37] on link "Teams" at bounding box center [472, 26] width 50 height 53
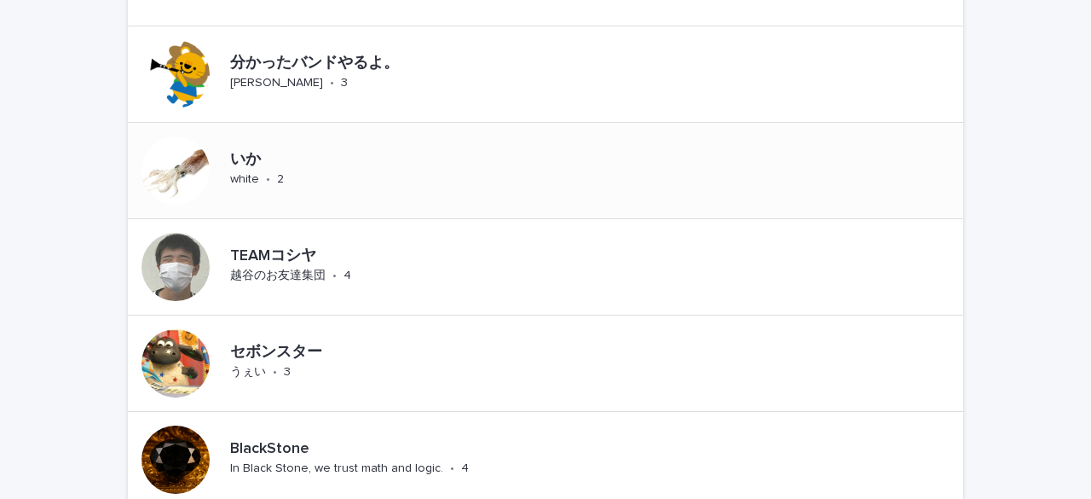
scroll to position [1023, 0]
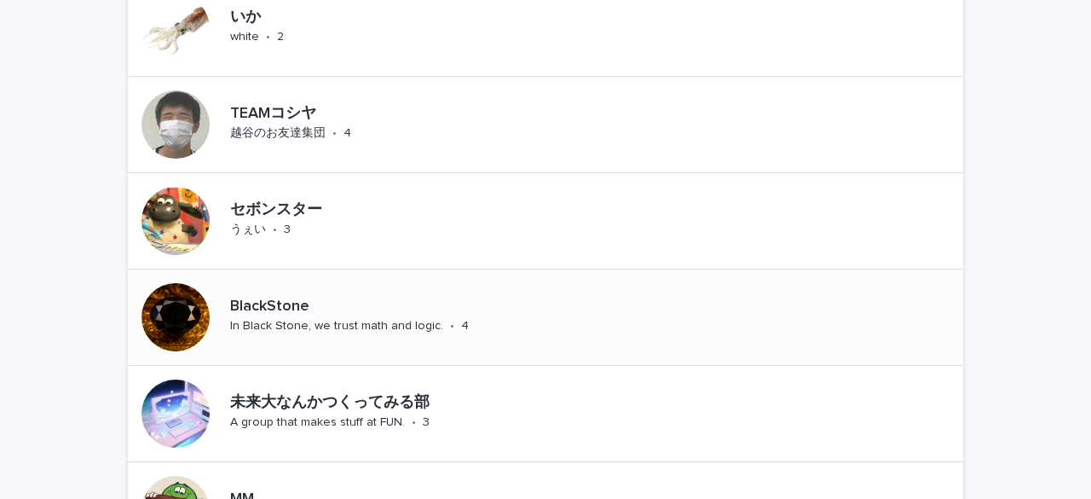
click at [197, 308] on div at bounding box center [175, 317] width 68 height 68
